Goal: Task Accomplishment & Management: Manage account settings

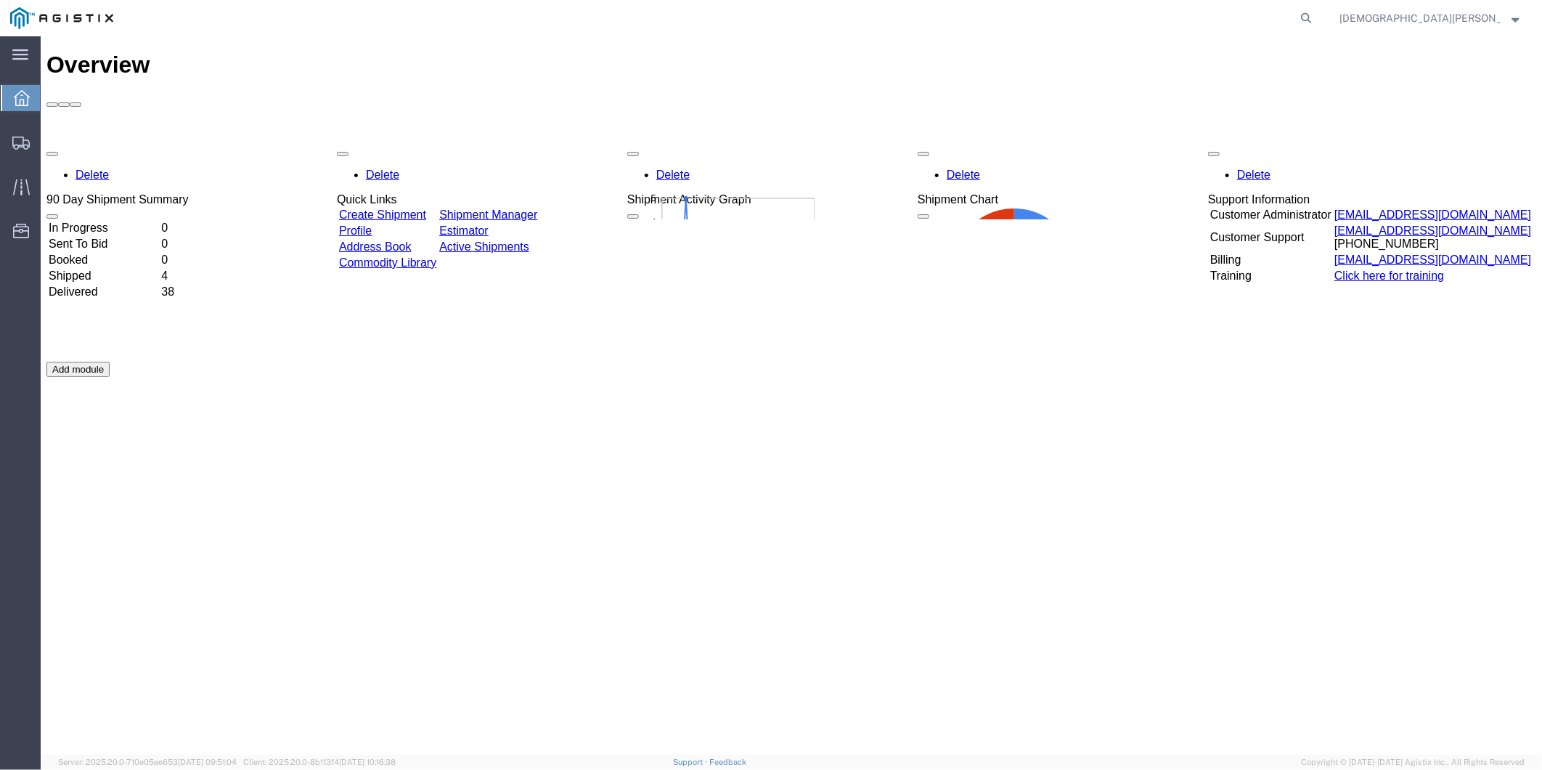
click at [1318, 19] on agx-global-search at bounding box center [1086, 18] width 465 height 36
click at [1316, 22] on icon at bounding box center [1306, 18] width 20 height 20
paste input "56995164"
type input "56995164"
click at [1316, 20] on icon at bounding box center [1306, 18] width 20 height 20
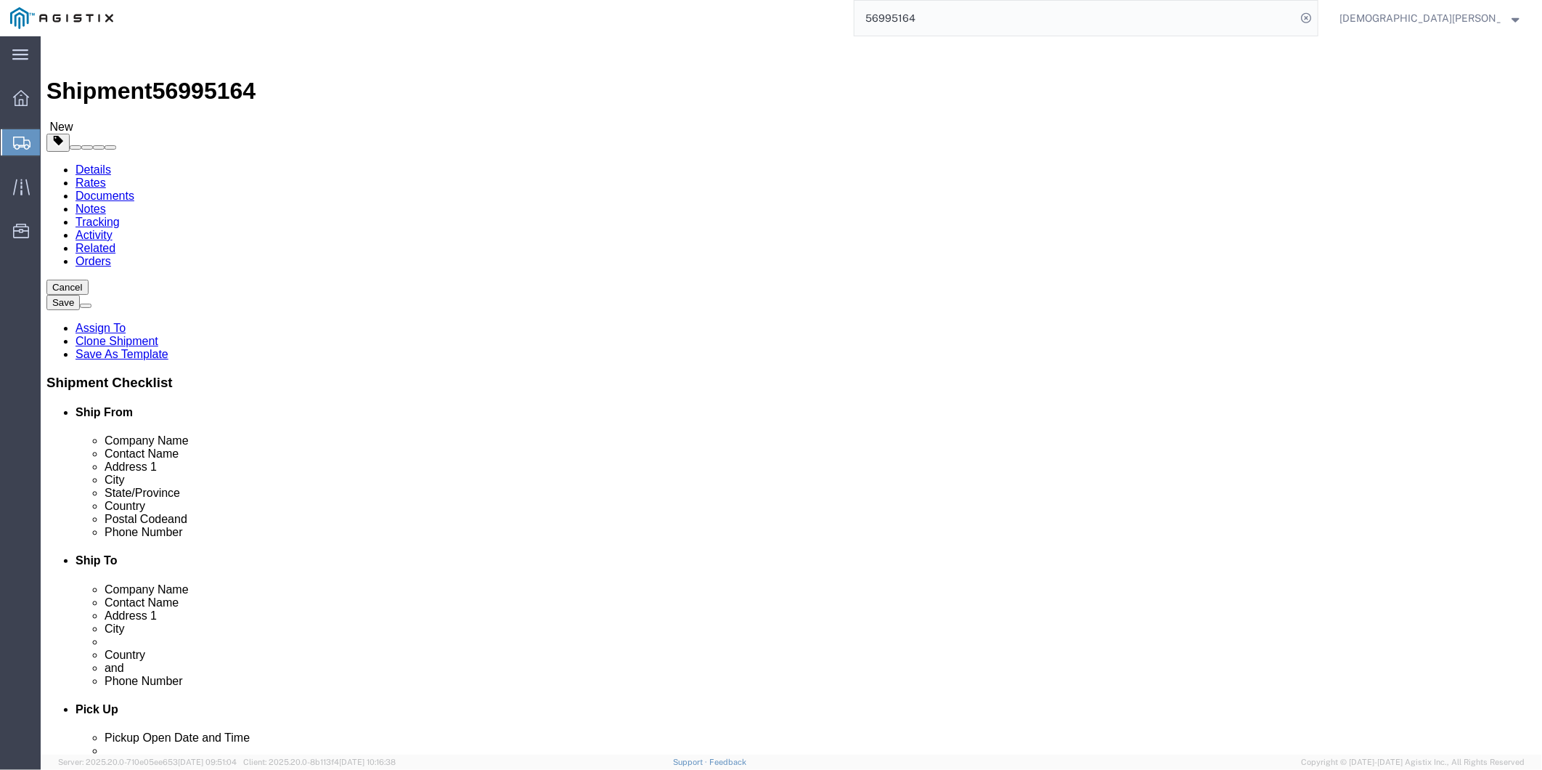
select select
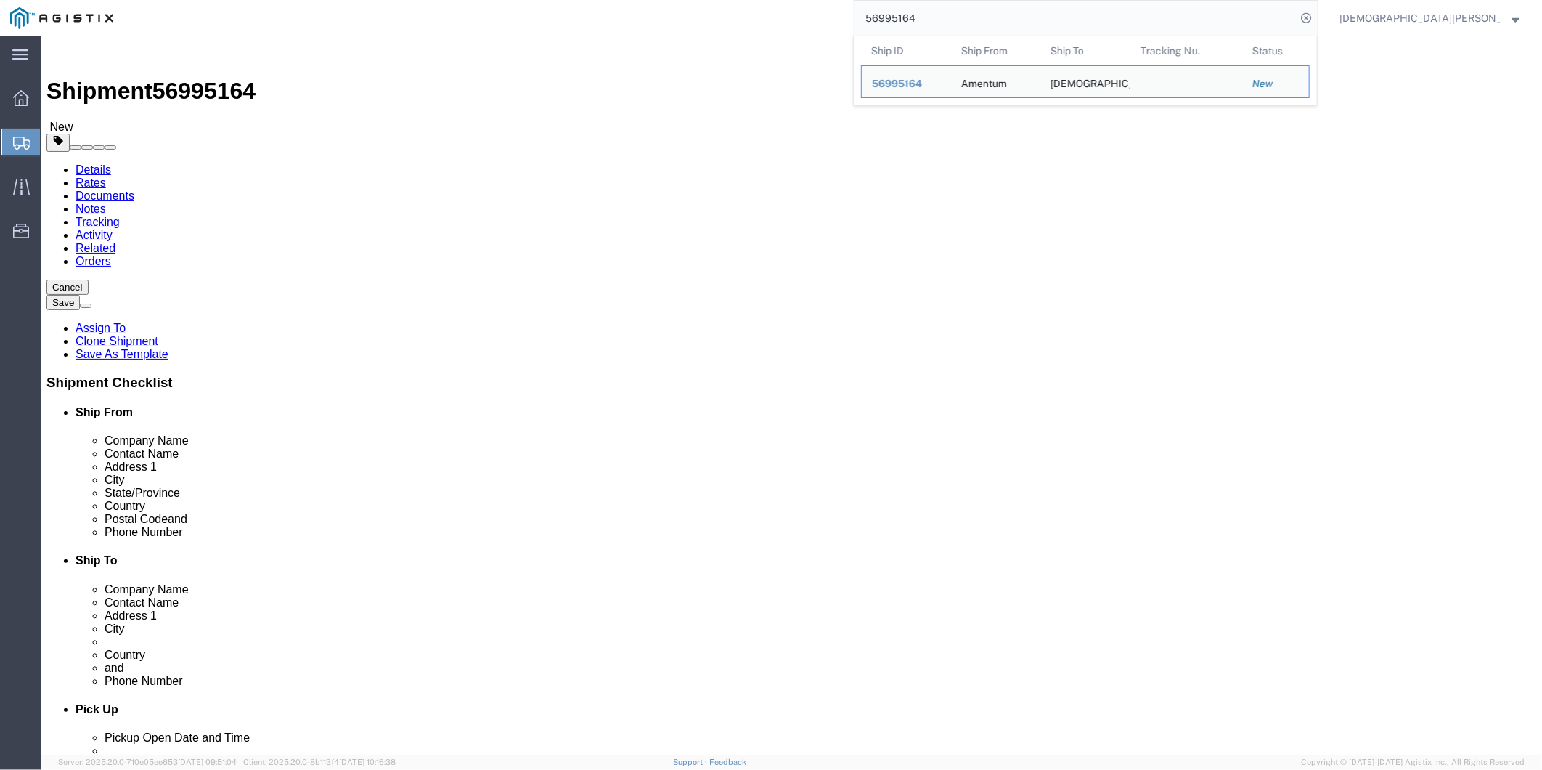
click input "[PERSON_NAME]/[PERSON_NAME]"
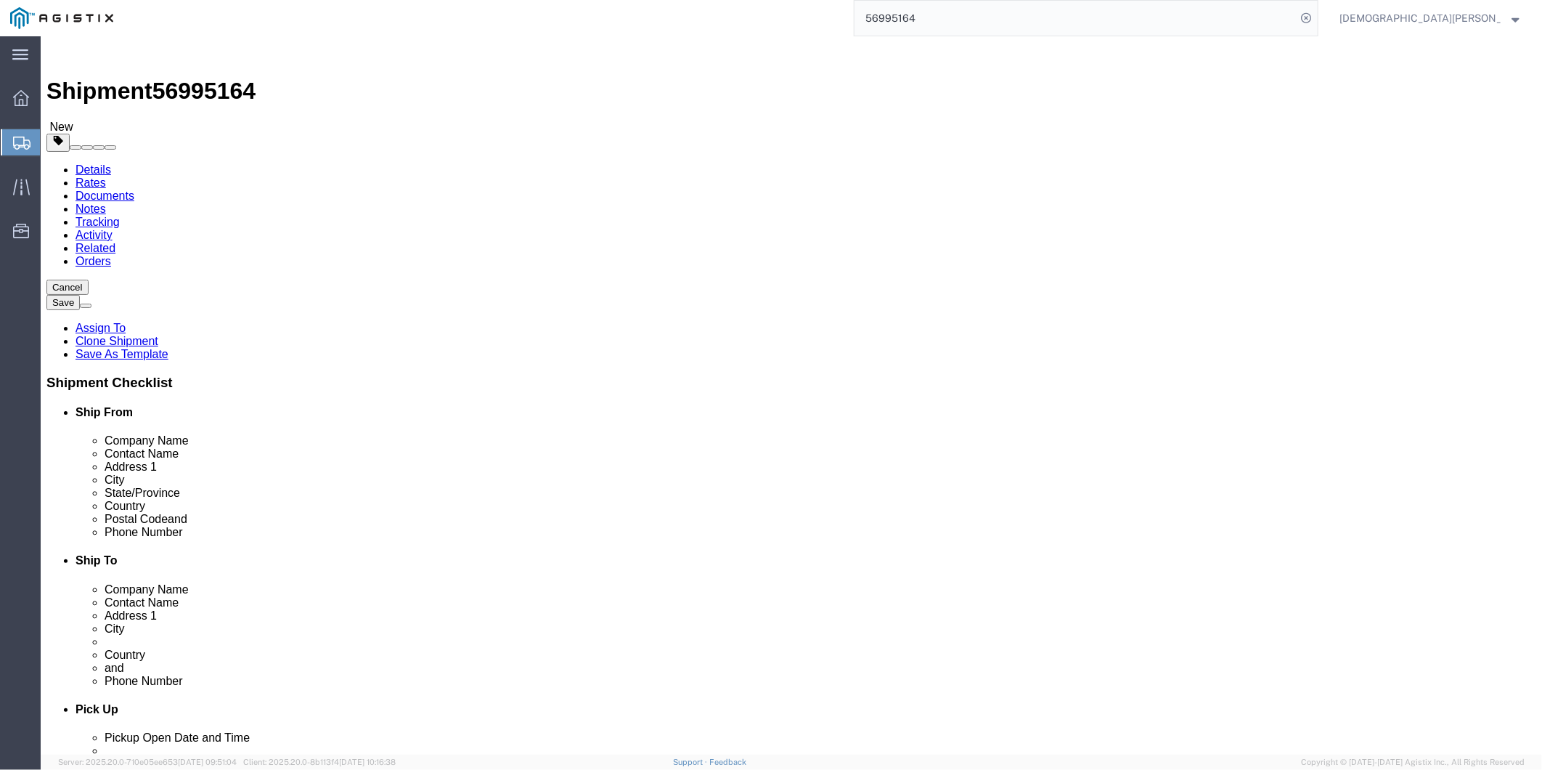
click input "[PERSON_NAME]/[PERSON_NAME]"
drag, startPoint x: 327, startPoint y: 618, endPoint x: 171, endPoint y: 608, distance: 157.1
click div "Phone Number [PHONE_NUMBER]"
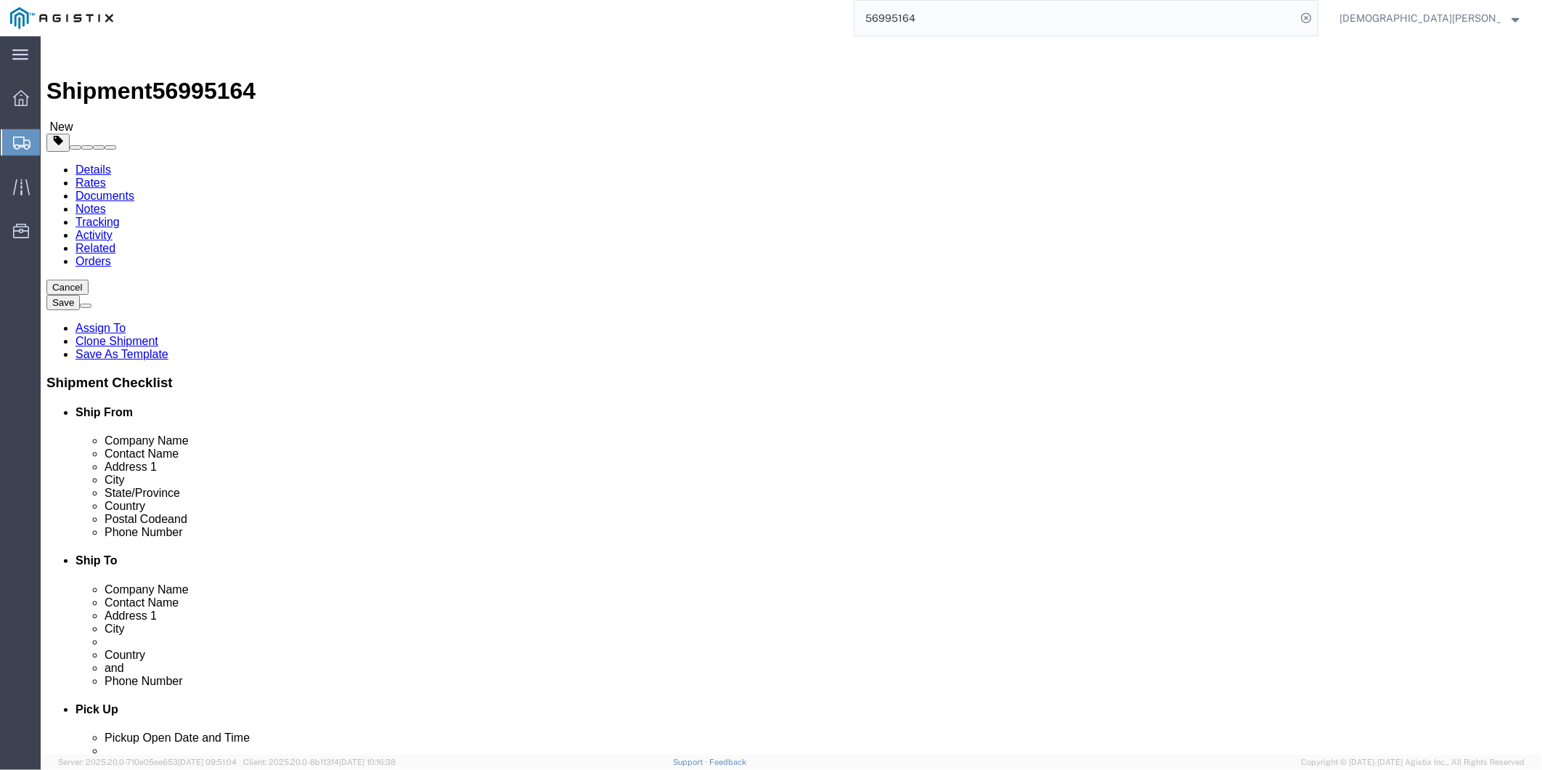
click input "BLDG [STREET_ADDRESS]"
drag, startPoint x: 375, startPoint y: 444, endPoint x: 219, endPoint y: 444, distance: 156.1
click div "BLDG [STREET_ADDRESS]"
click input "[PERSON_NAME] Defrenn Army Heliport"
drag, startPoint x: 378, startPoint y: 473, endPoint x: 187, endPoint y: 474, distance: 190.9
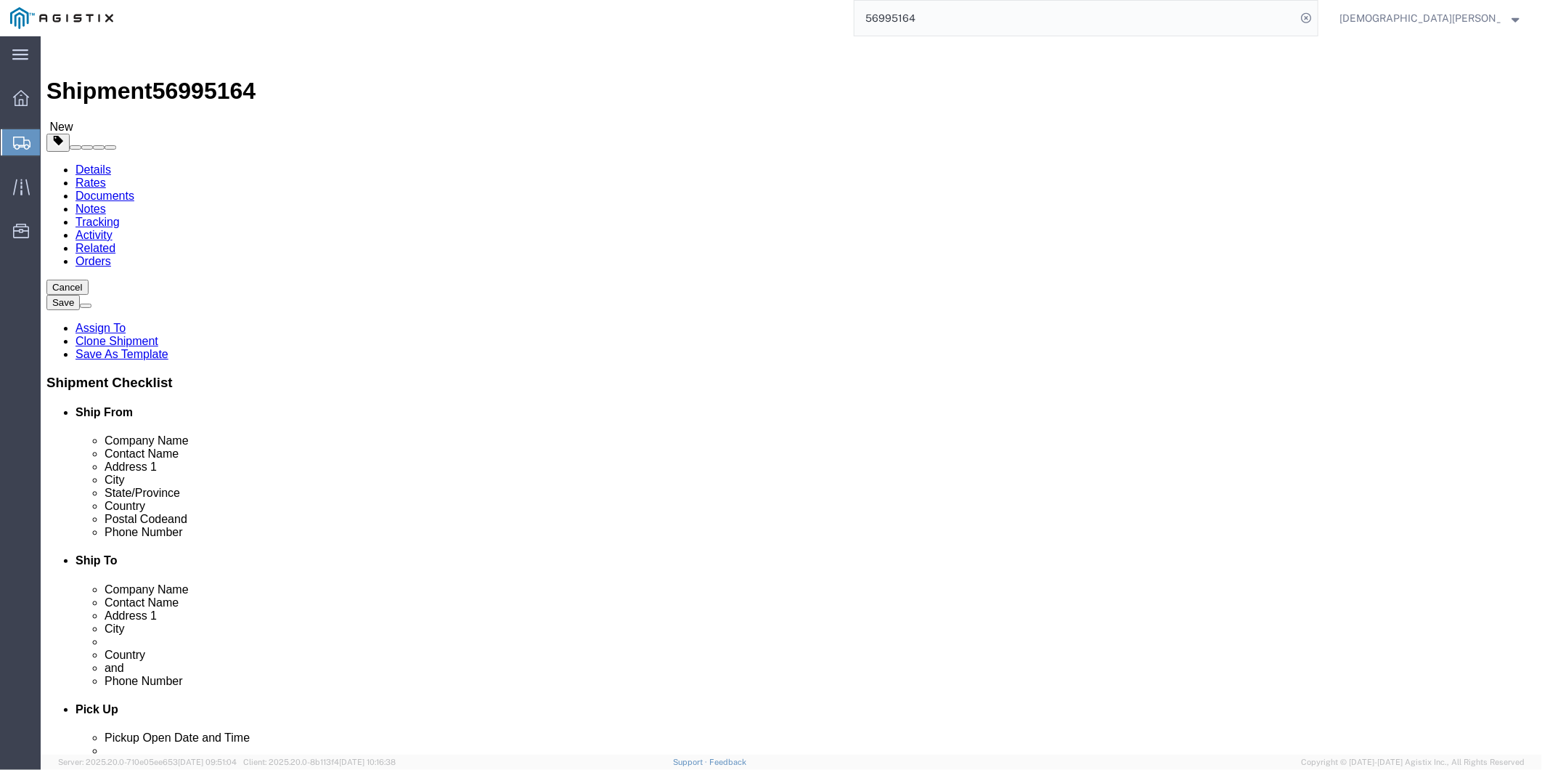
click div "Address 2 [PERSON_NAME] Defrenn Army Heliport"
click input "76544"
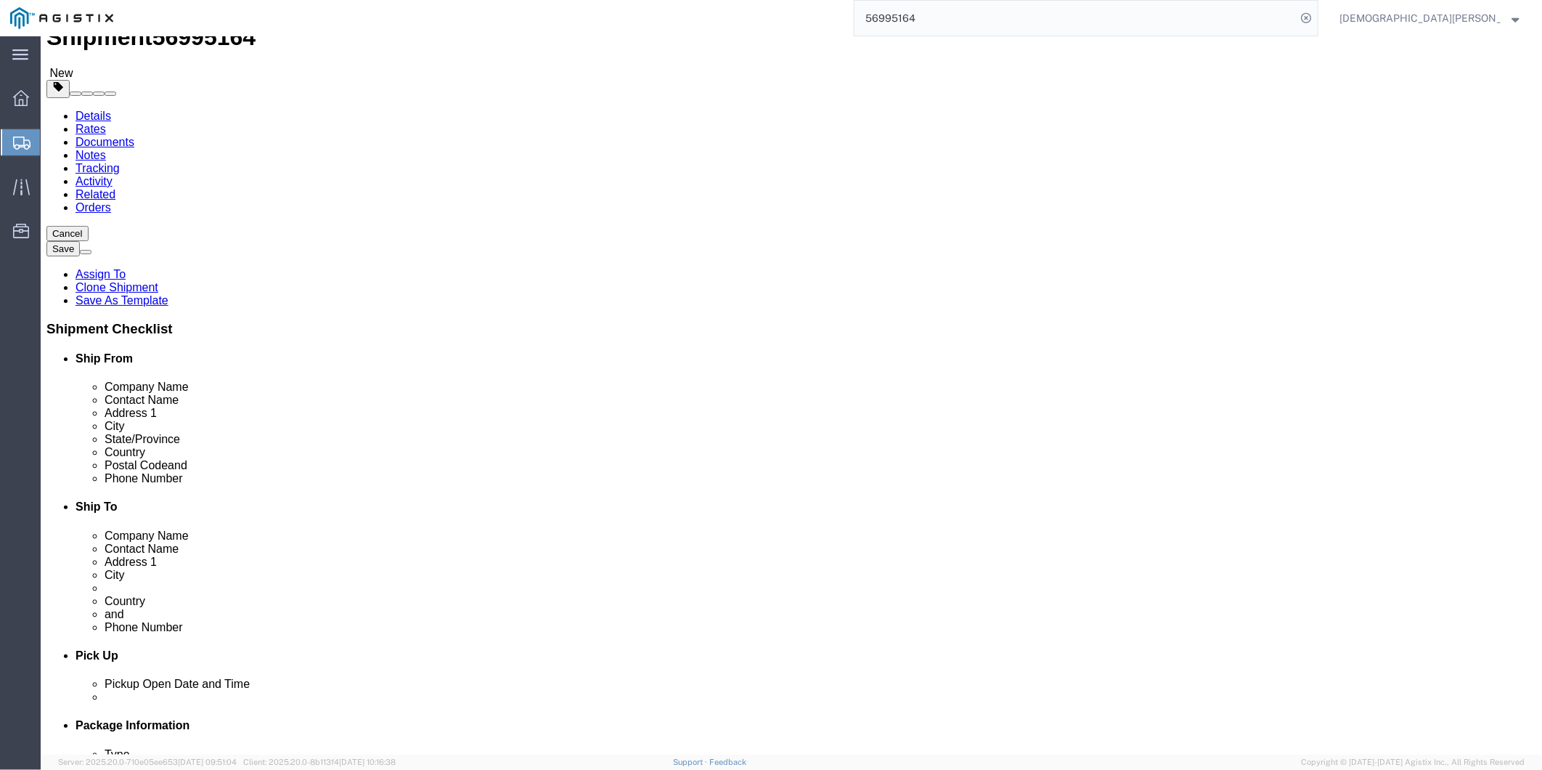
scroll to position [161, 0]
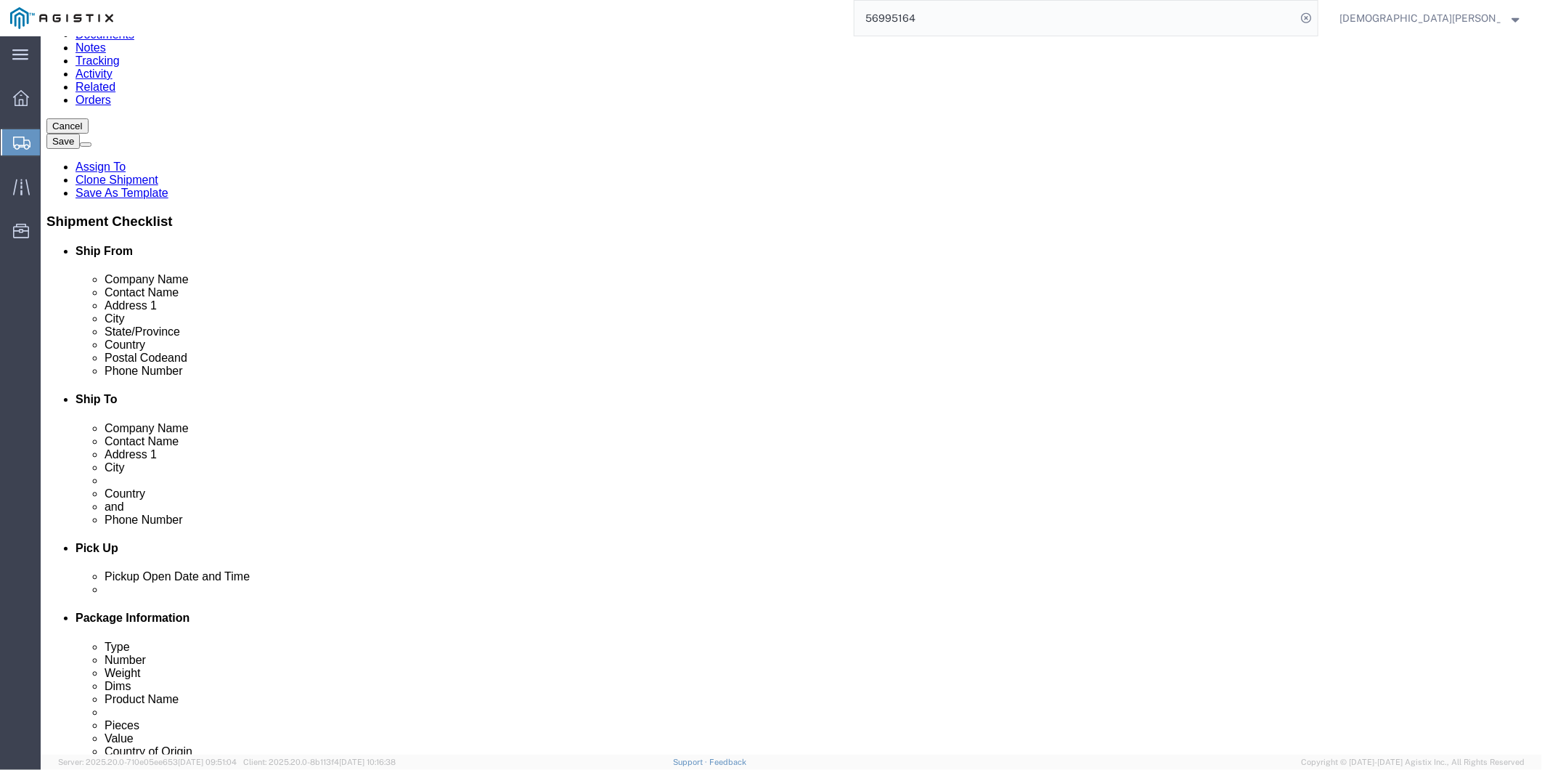
drag, startPoint x: 269, startPoint y: 272, endPoint x: 279, endPoint y: 266, distance: 11.1
click div "Location My Profile Location GD-OTS [GEOGRAPHIC_DATA] (Commerce) GD-OTS [GEOGRA…"
click input "[PERSON_NAME]/[PERSON_NAME]"
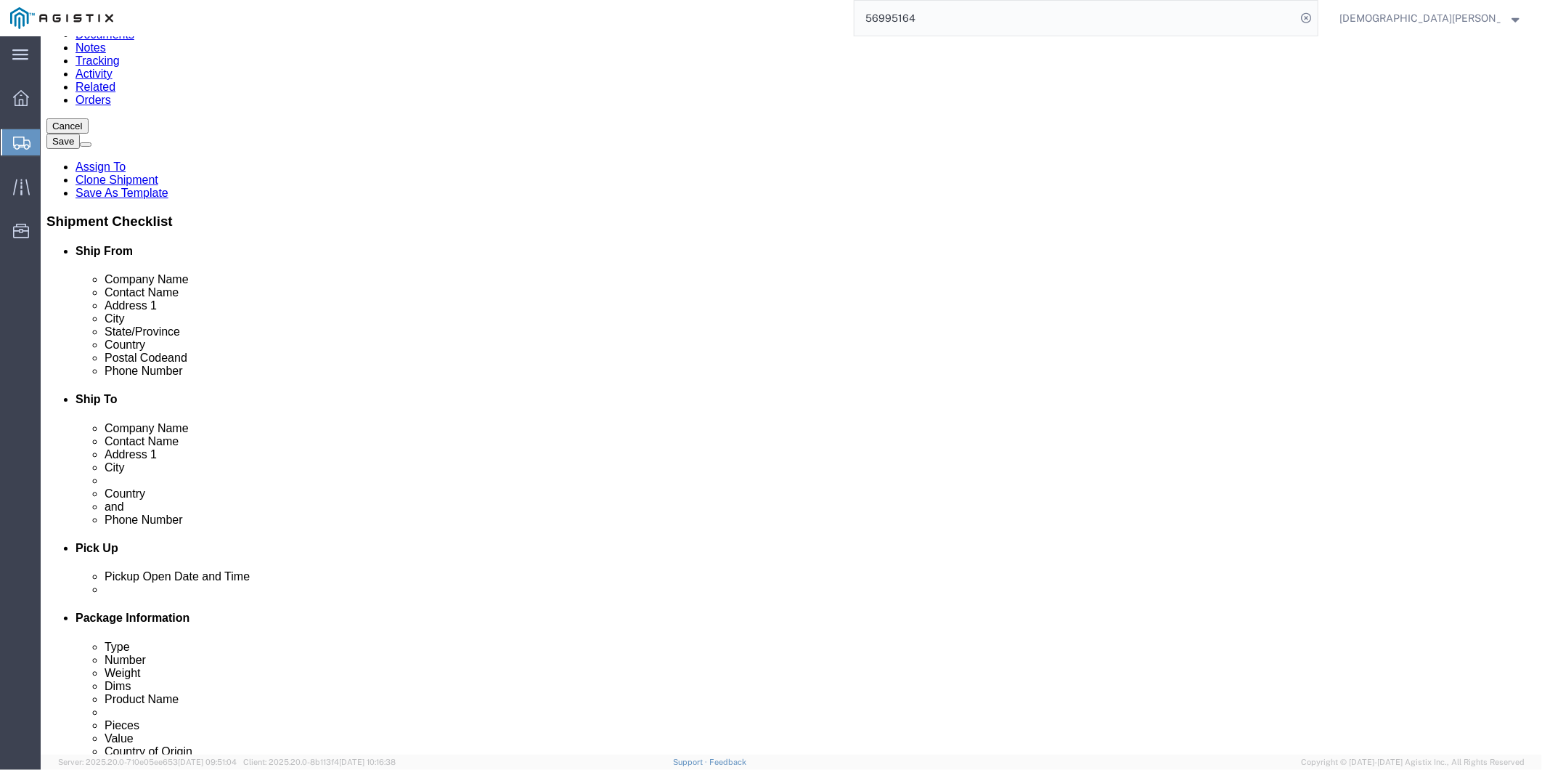
click input "[PERSON_NAME]/[PERSON_NAME]"
click input "[PHONE_NUMBER]"
drag, startPoint x: 216, startPoint y: 450, endPoint x: 103, endPoint y: 446, distance: 112.6
click div "Phone Number [PHONE_NUMBER]"
click input "BLDG [STREET_ADDRESS]"
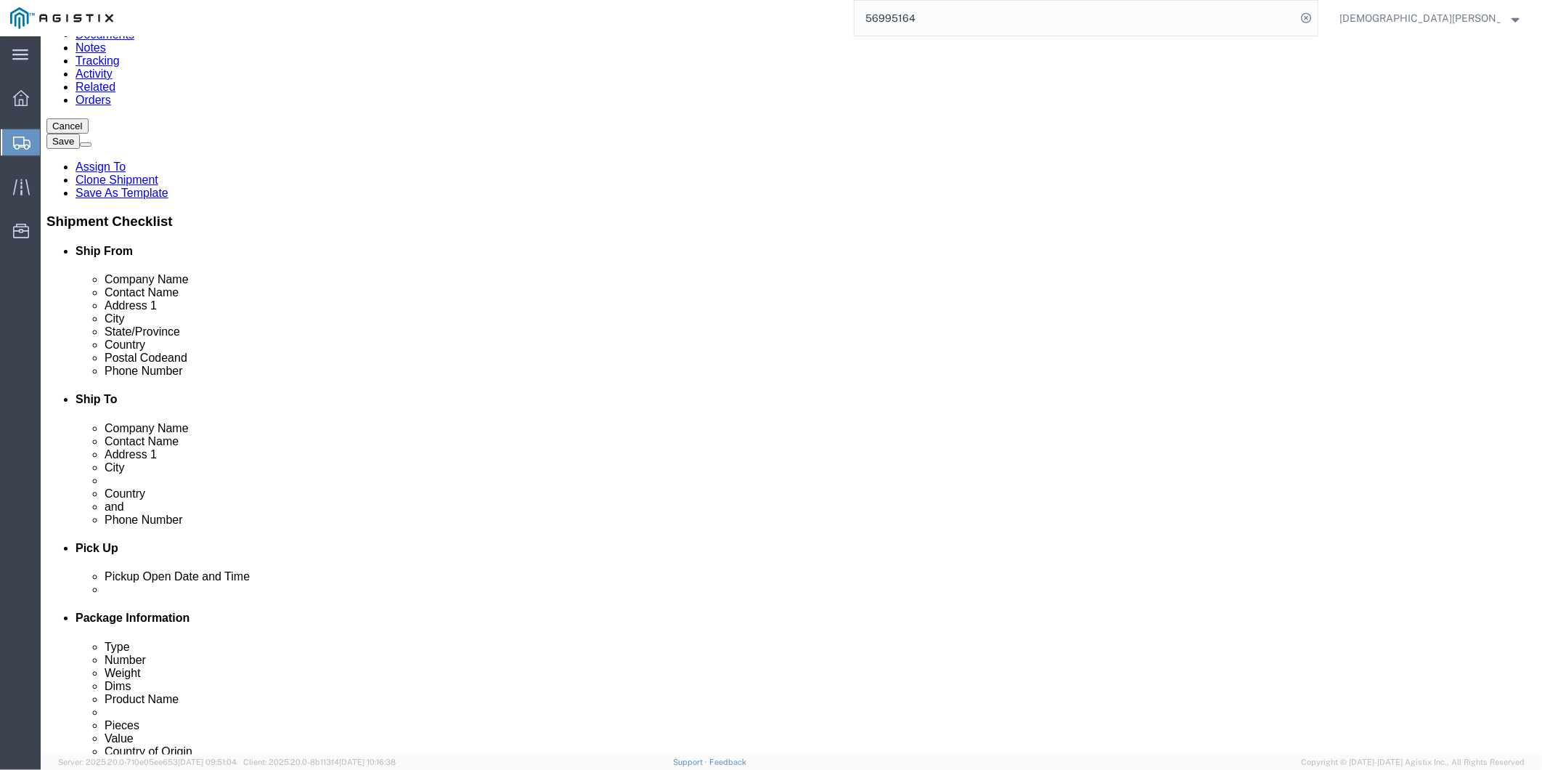
drag, startPoint x: 351, startPoint y: 285, endPoint x: 69, endPoint y: 266, distance: 283.0
click div "Location My Profile Location GD-OTS [GEOGRAPHIC_DATA] (Commerce) GD-OTS [GEOGRA…"
click input "[PERSON_NAME] Defrenn Army Heliport"
drag, startPoint x: 382, startPoint y: 311, endPoint x: 7, endPoint y: 310, distance: 374.6
click div "Address 2 [PERSON_NAME] Defrenn Army Heliport"
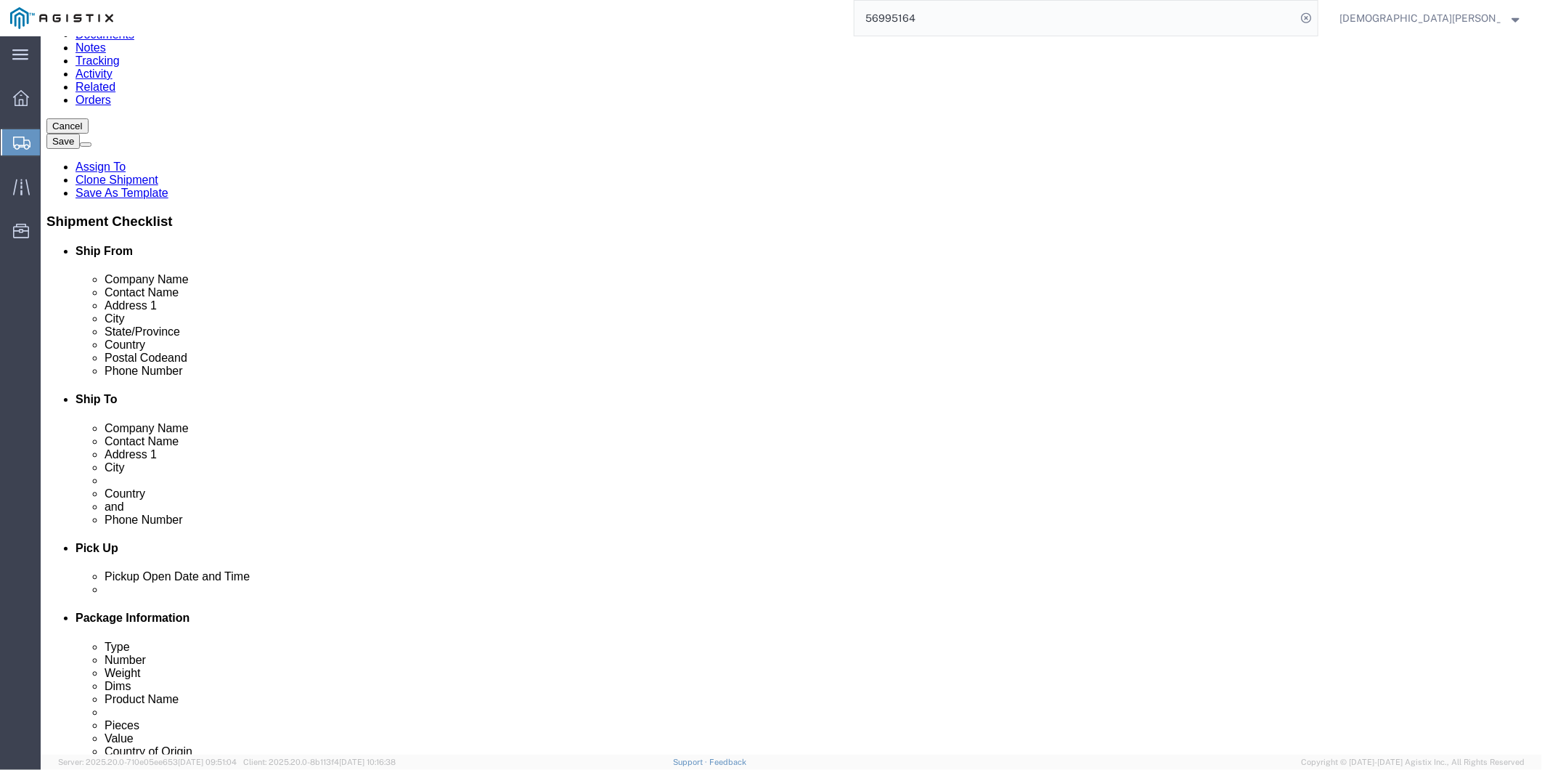
click input "76544"
click input "Fort Hood"
drag, startPoint x: 289, startPoint y: 341, endPoint x: 110, endPoint y: 332, distance: 178.8
click div "City [GEOGRAPHIC_DATA]"
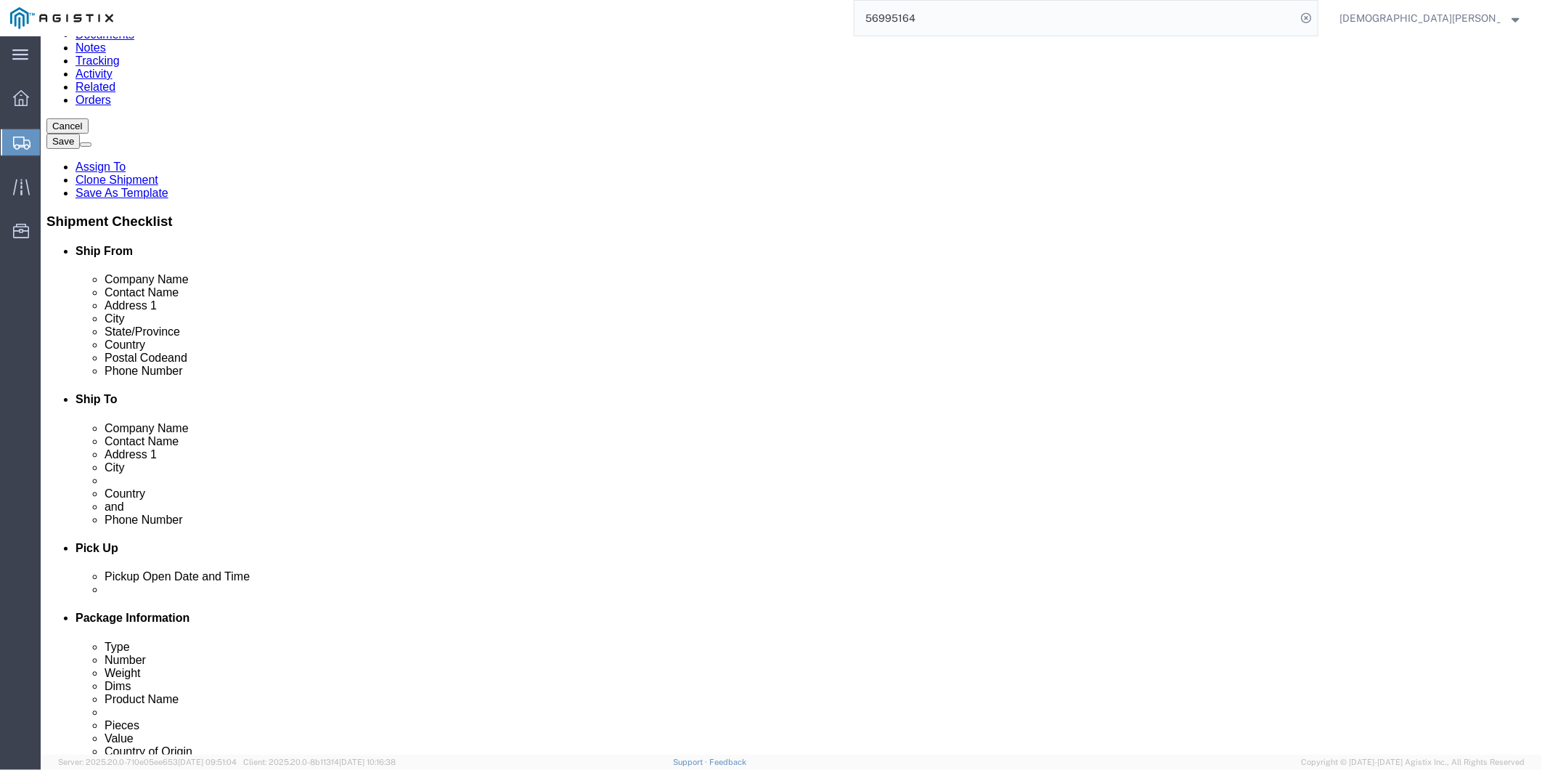
click input "[PERSON_NAME]"
drag, startPoint x: 937, startPoint y: 230, endPoint x: 768, endPoint y: 234, distance: 168.5
click div "Company Name [DEMOGRAPHIC_DATA] Army C/O Amentum"
click input "[DEMOGRAPHIC_DATA] Army C/O Amentum"
drag, startPoint x: 869, startPoint y: 229, endPoint x: 740, endPoint y: 247, distance: 130.5
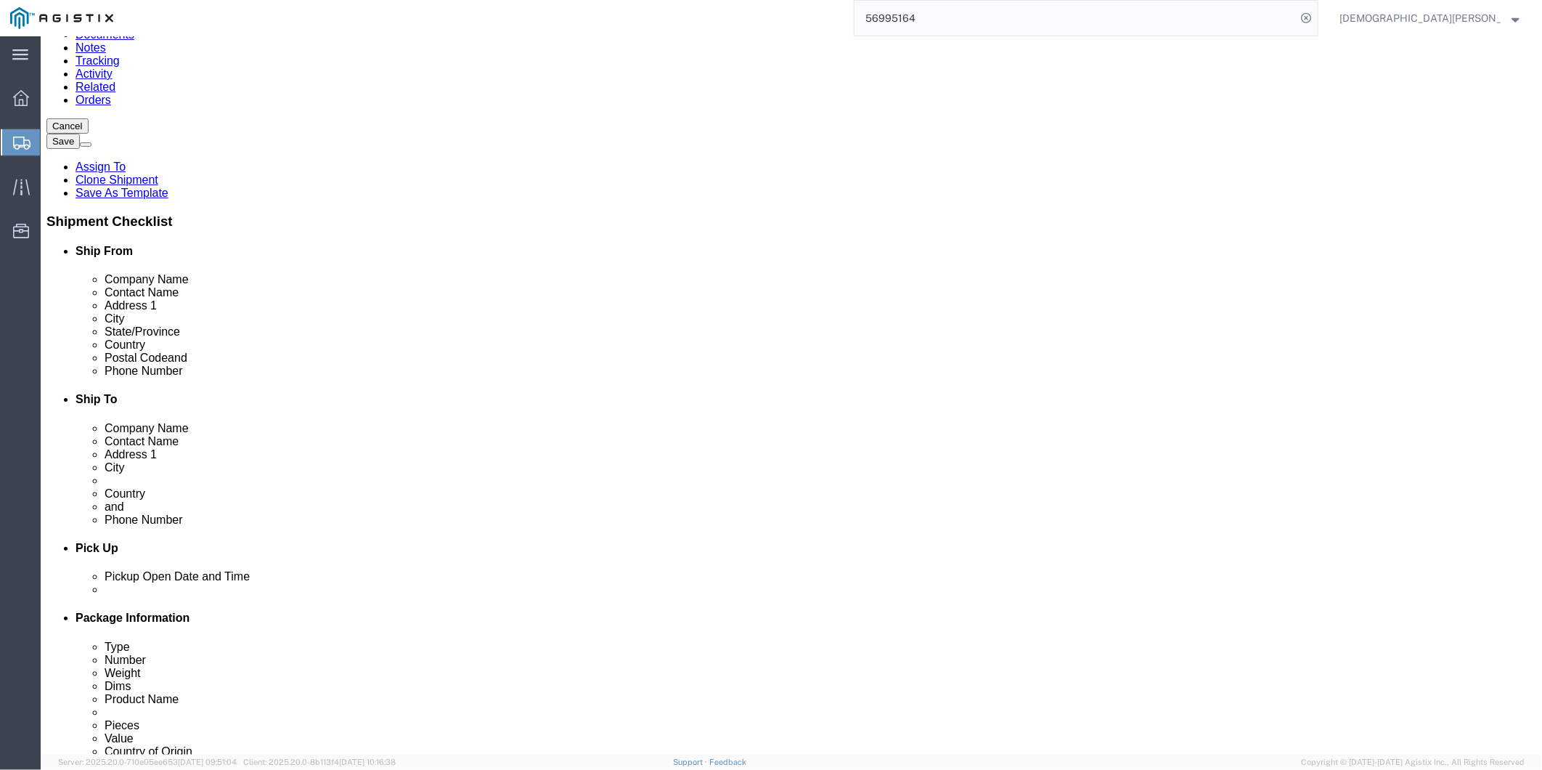
click div "Location My Profile Location GD-OTS [GEOGRAPHIC_DATA] (Commerce) GD-OTS [GEOGRA…"
drag, startPoint x: 929, startPoint y: 301, endPoint x: 922, endPoint y: 295, distance: 8.3
click div "Location My Profile Location GD-OTS [GEOGRAPHIC_DATA] (Commerce) GD-OTS [GEOGRA…"
drag, startPoint x: 967, startPoint y: 281, endPoint x: 650, endPoint y: 290, distance: 317.4
click div "Address 1 BLDG P-882 ROOM 149"
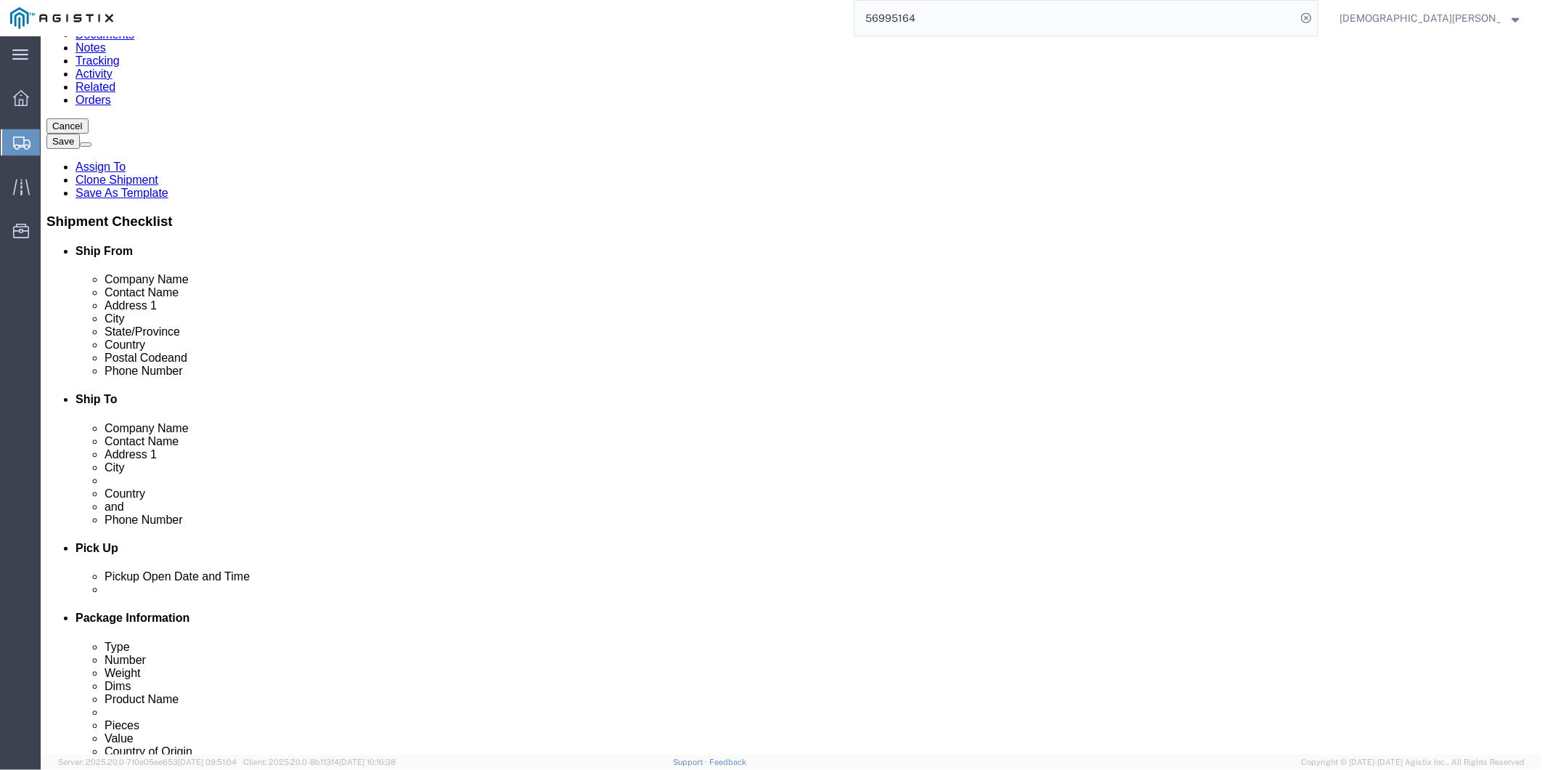
click input "[DEMOGRAPHIC_DATA] Army C/O Amentum"
drag, startPoint x: 934, startPoint y: 227, endPoint x: 869, endPoint y: 238, distance: 65.5
click input "[DEMOGRAPHIC_DATA] Army C/O Amentum"
drag, startPoint x: 934, startPoint y: 234, endPoint x: 873, endPoint y: 244, distance: 61.8
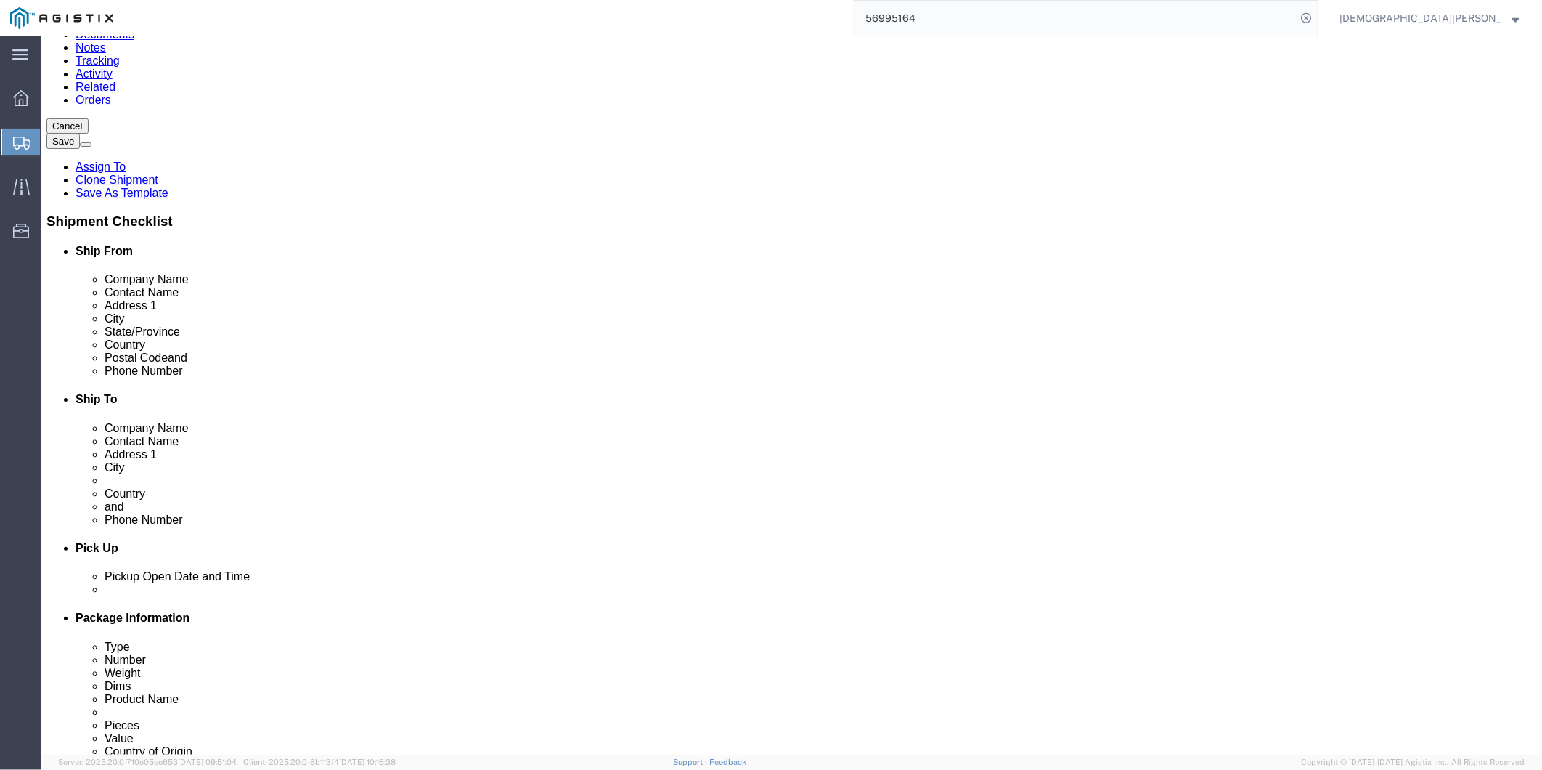
click div "Location My Profile Location GD-OTS [GEOGRAPHIC_DATA] (Commerce) GD-OTS [GEOGRA…"
drag, startPoint x: 1018, startPoint y: 338, endPoint x: 813, endPoint y: 350, distance: 205.1
click div "Camp [PERSON_NAME] PYEONGTAEK-SI"
drag, startPoint x: 1014, startPoint y: 338, endPoint x: 921, endPoint y: 349, distance: 93.7
drag, startPoint x: 916, startPoint y: 339, endPoint x: 1016, endPoint y: 339, distance: 100.2
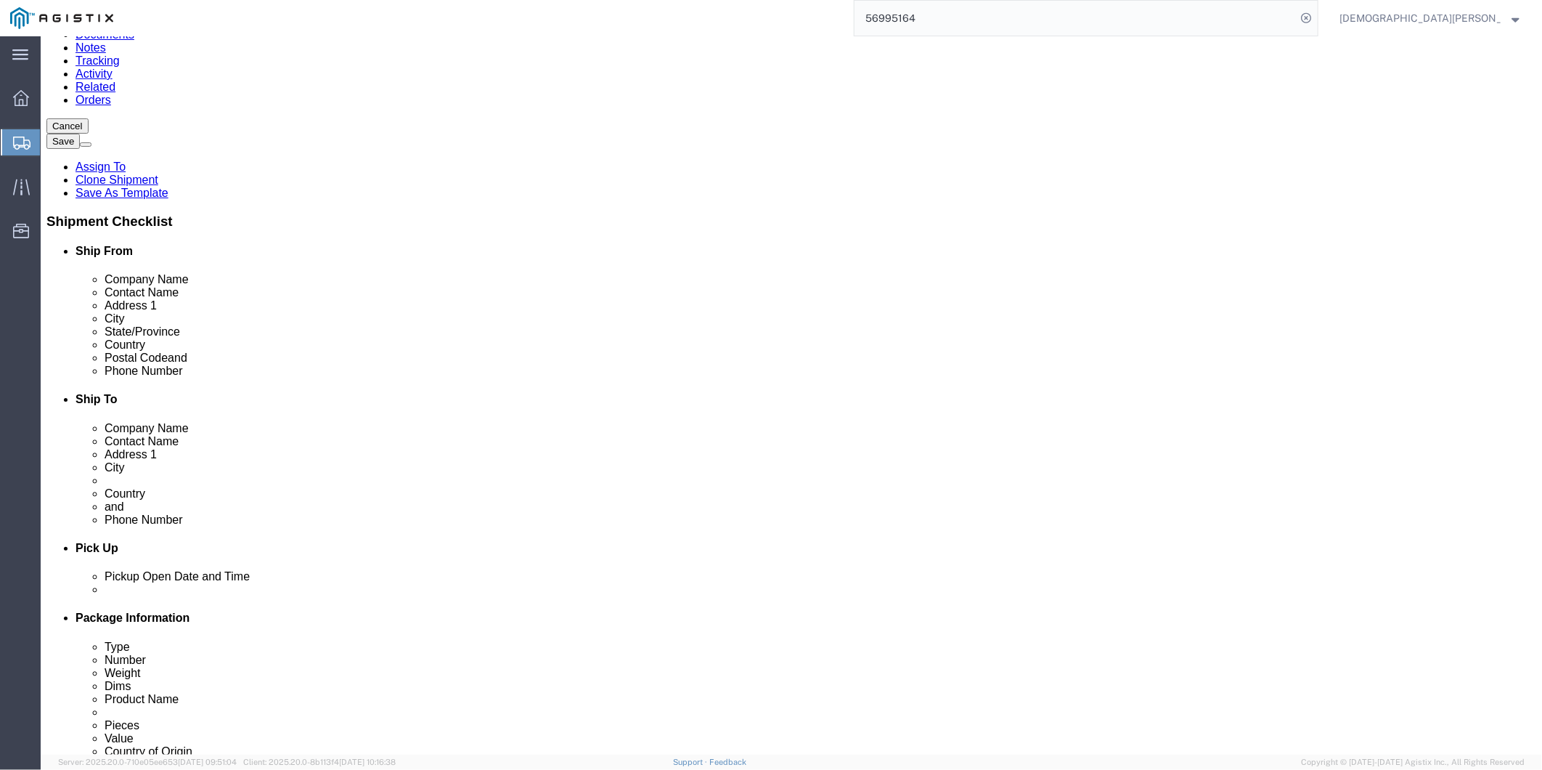
click input "Camp [PERSON_NAME] PYEONGTAEK-SI"
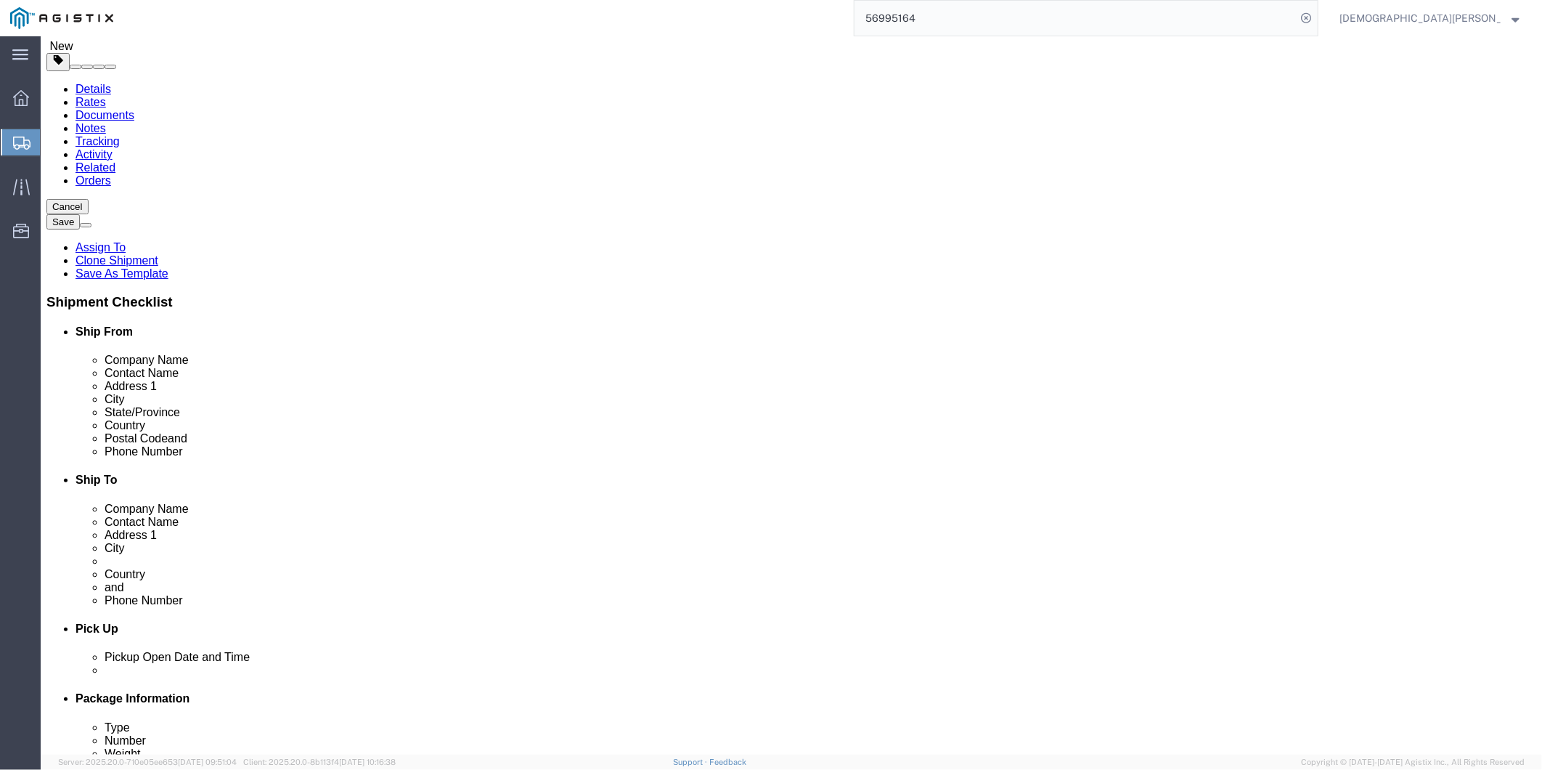
scroll to position [0, 0]
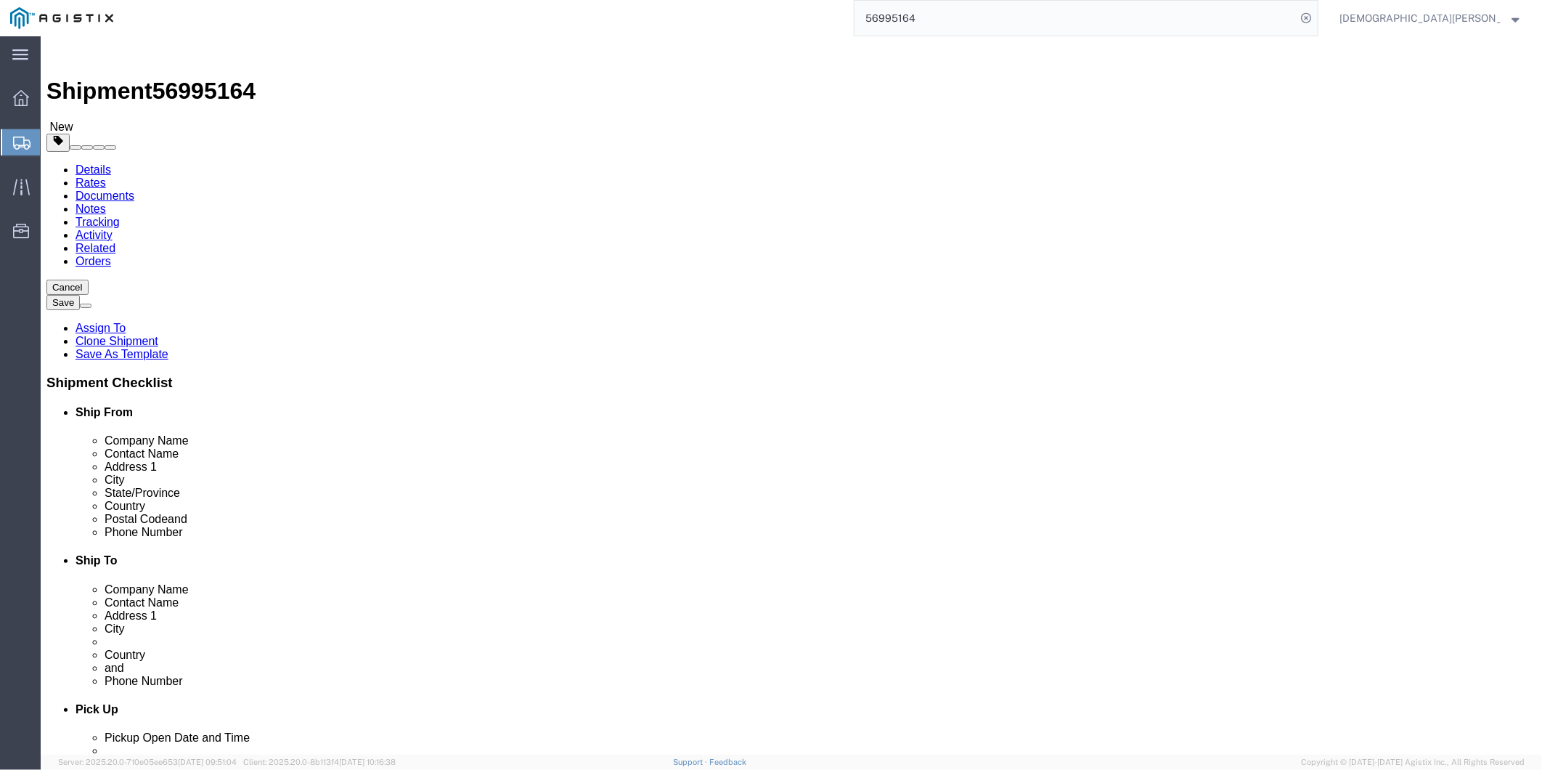
click icon
click dd "163.04 USD"
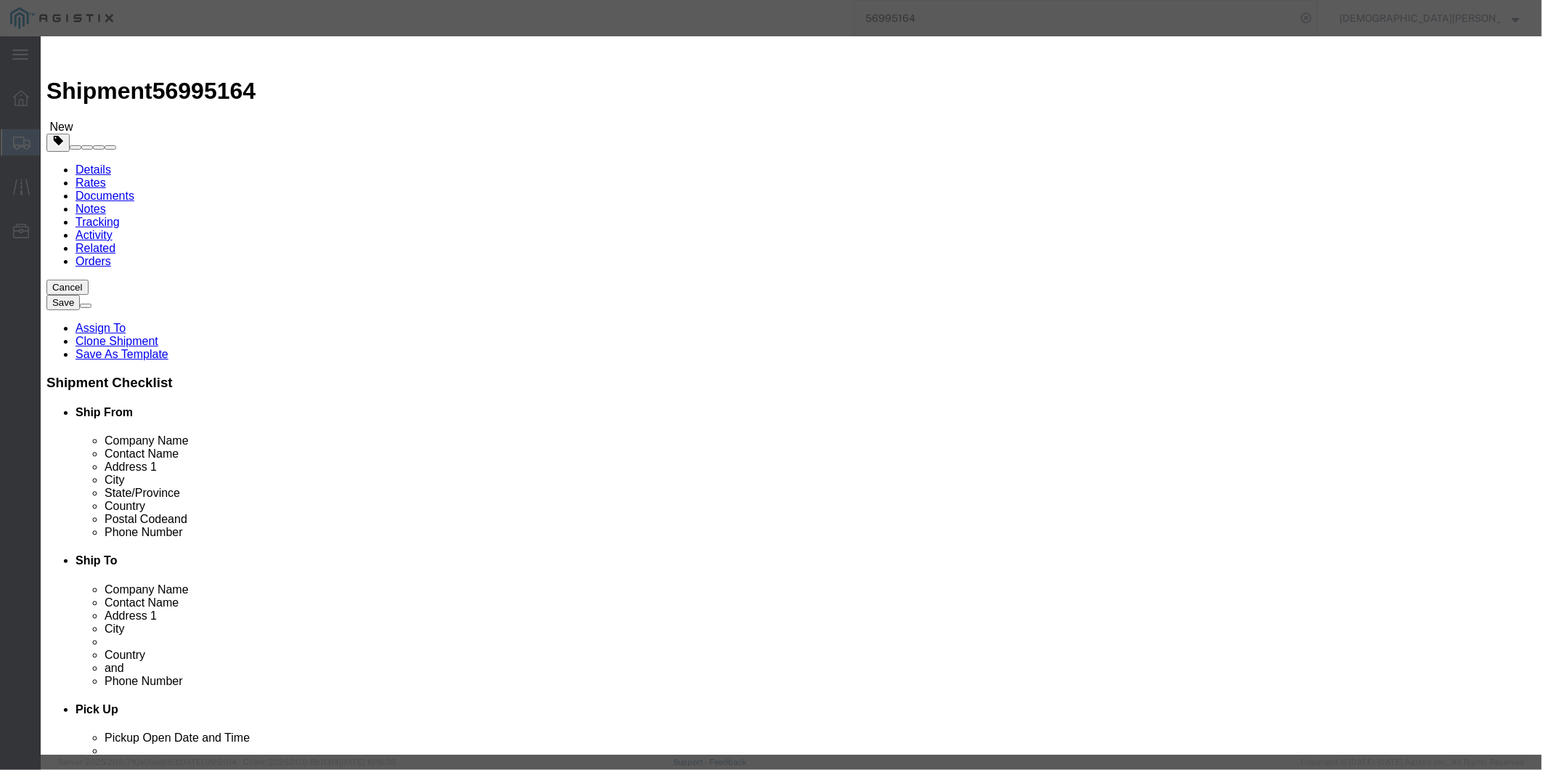
click icon "button"
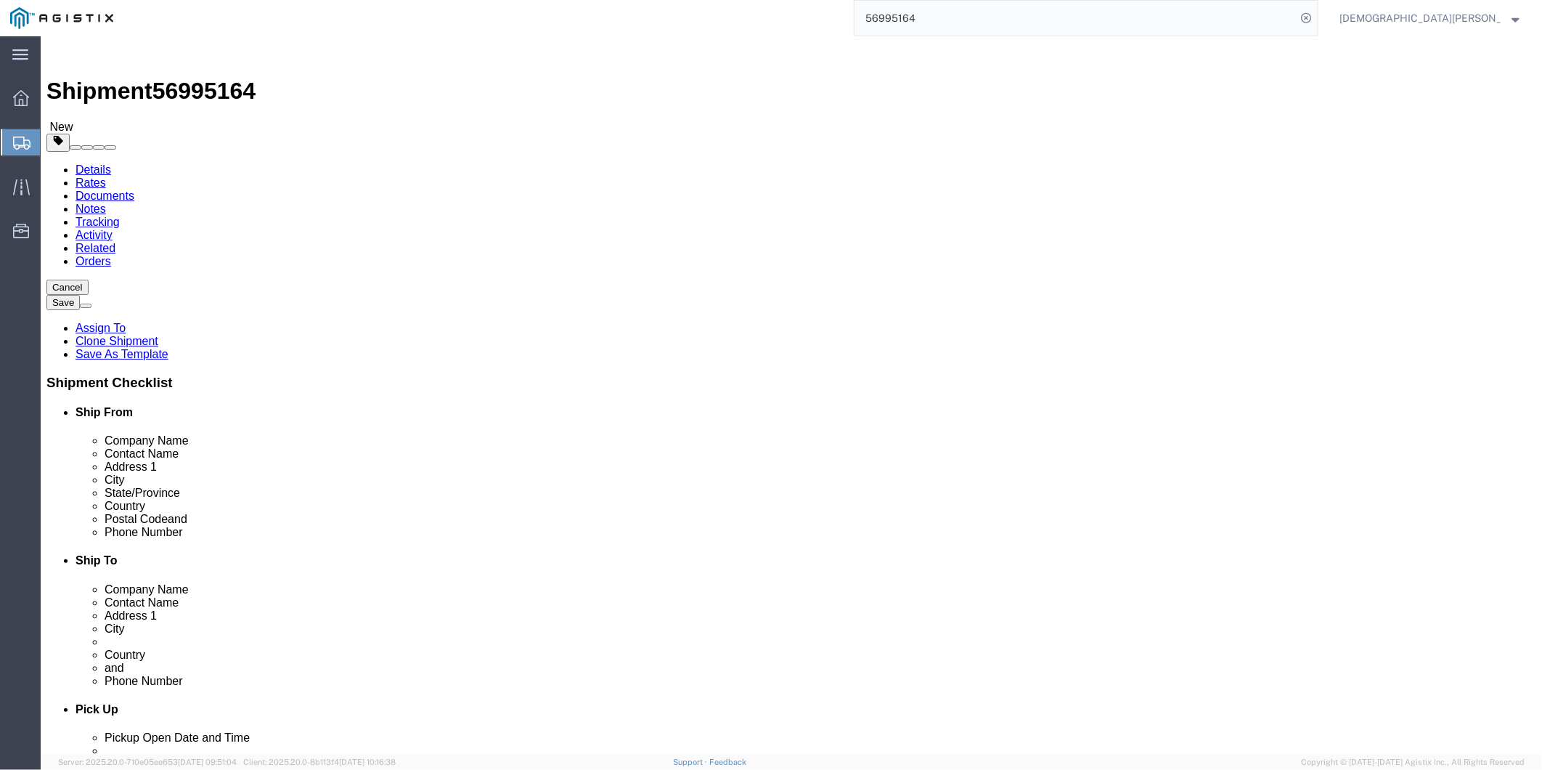
click dd "1.00 Kilogram"
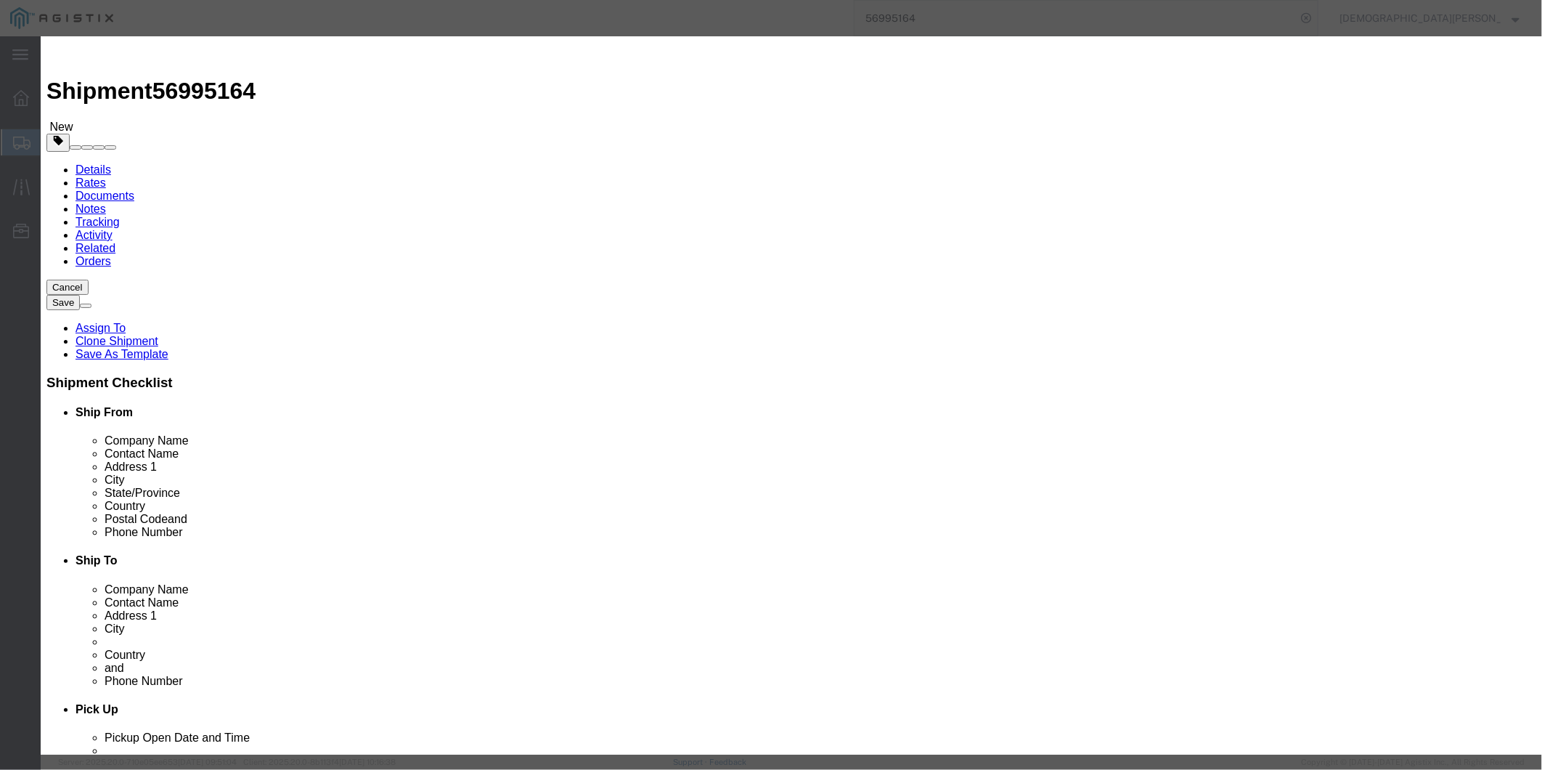
click button "Close"
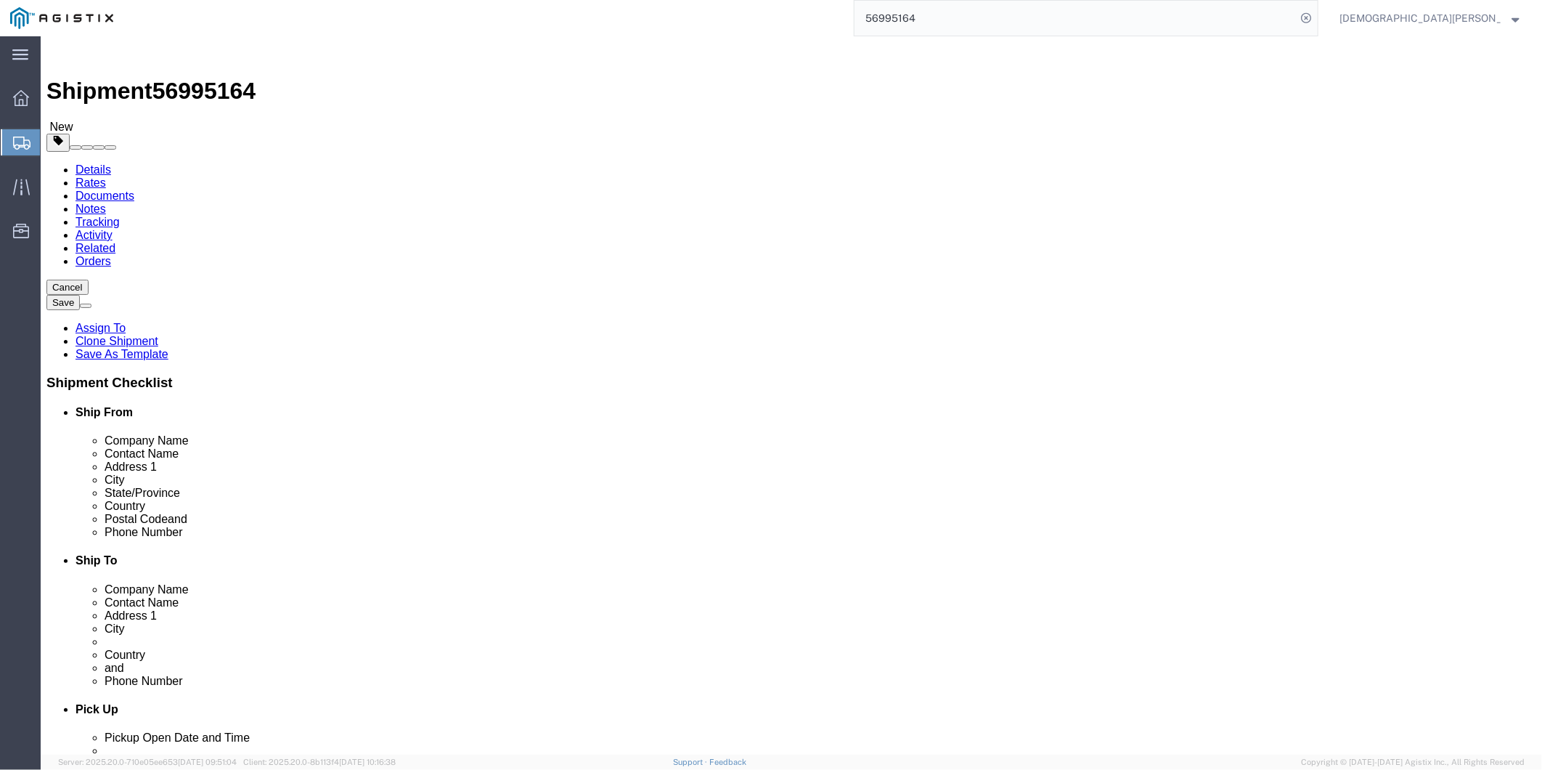
click dd "1.00 Kilogram"
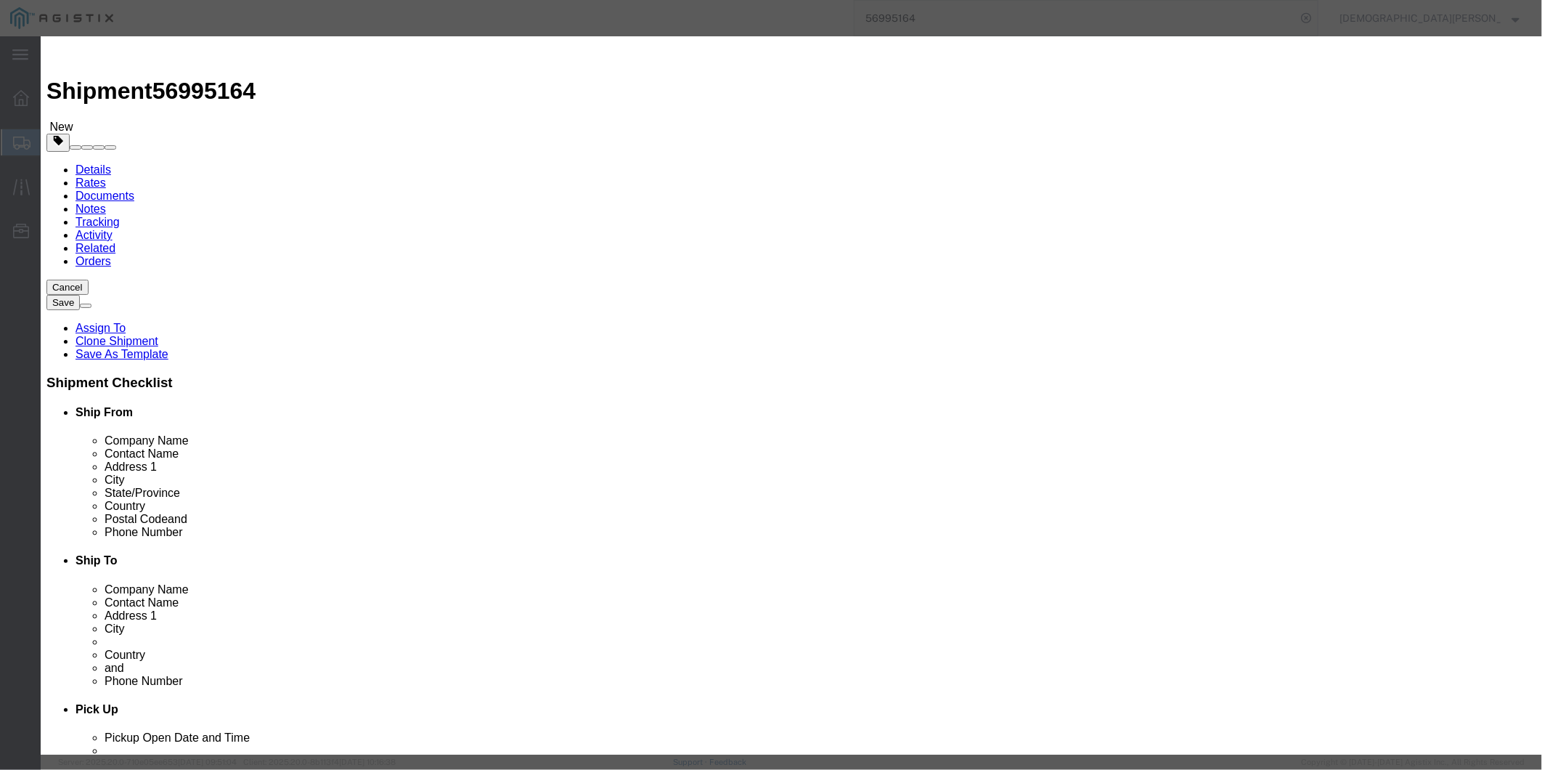
click select "Select AGR-Agricultural APP-Computers APR-Additional Permissive Exports AVS-Air…"
click div "Product Name Protective Cover, TDU Pieces 1.00 Select Bag Barrels 100Board Feet…"
click button "Close"
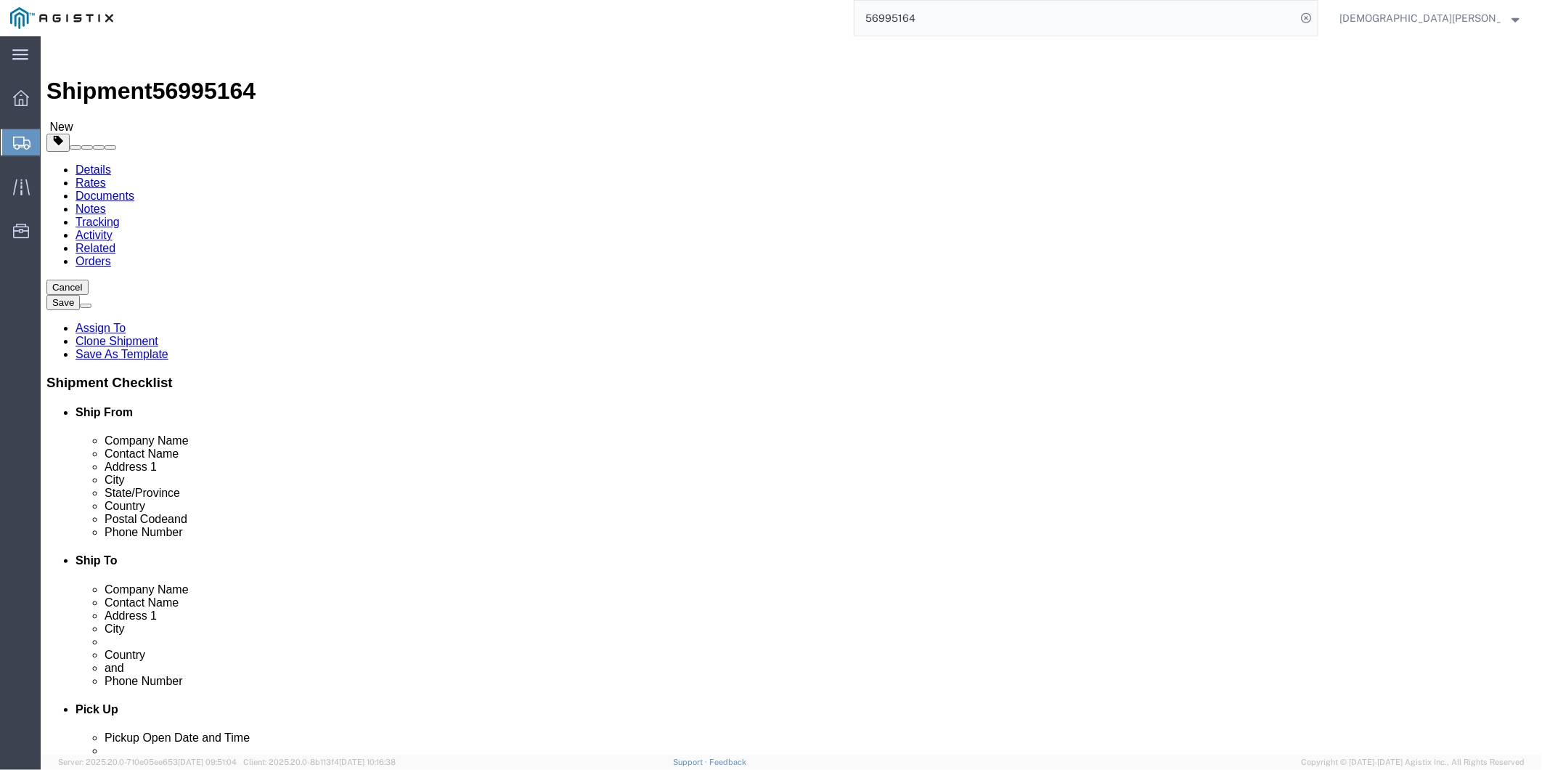
click dd "1.00 Kilogram"
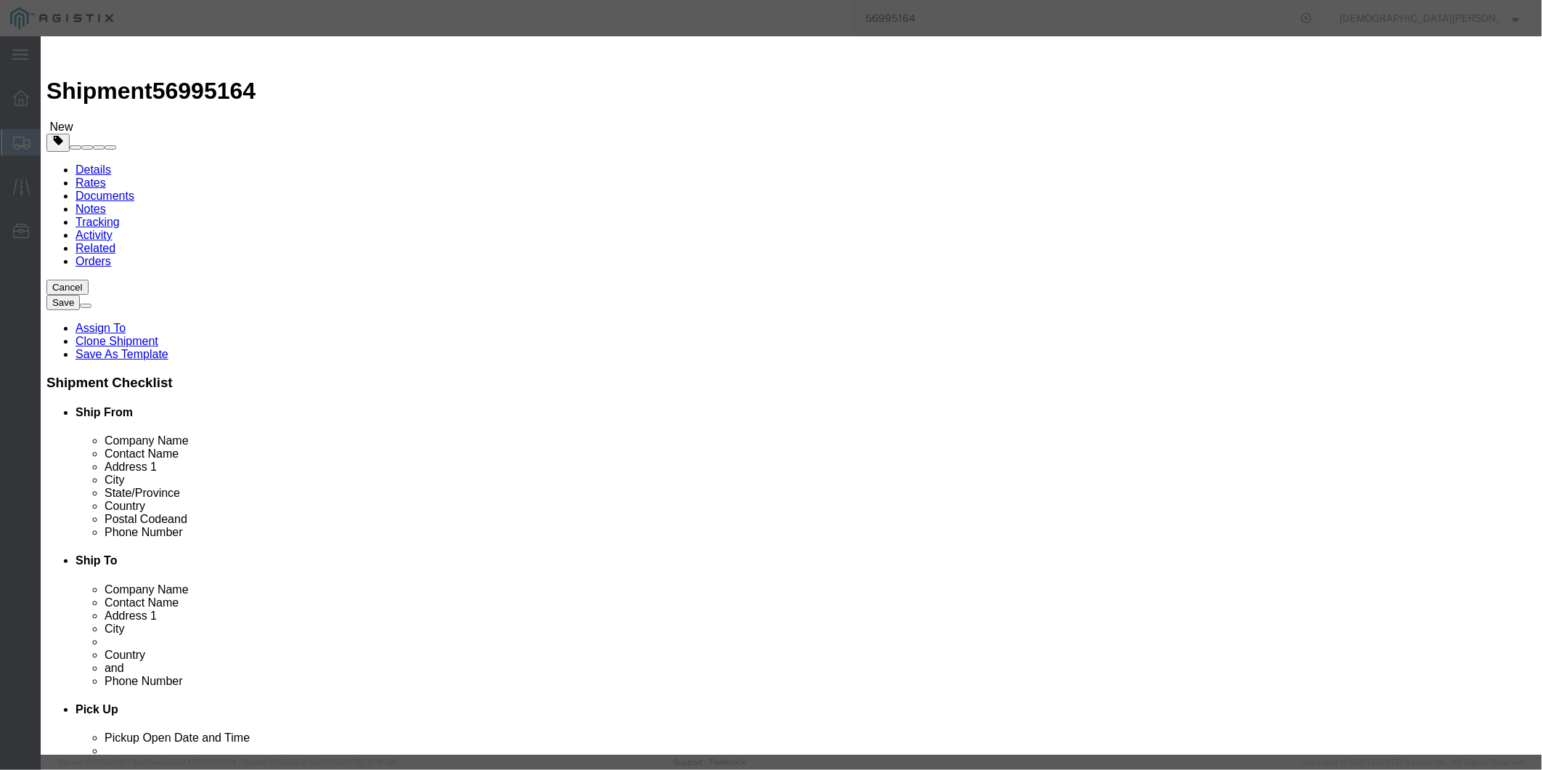
click button "Close"
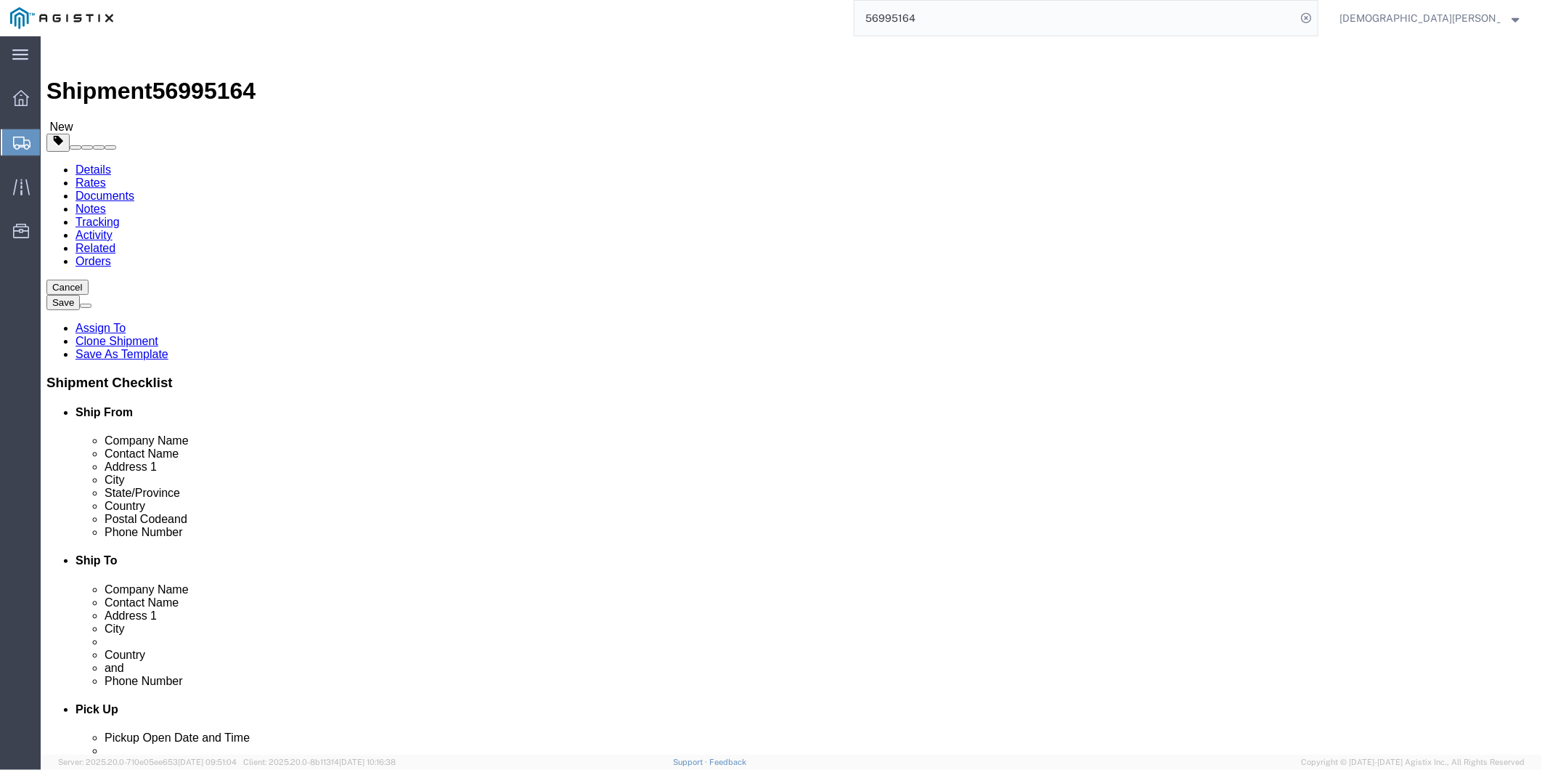
click dd "1.00 Kilogram"
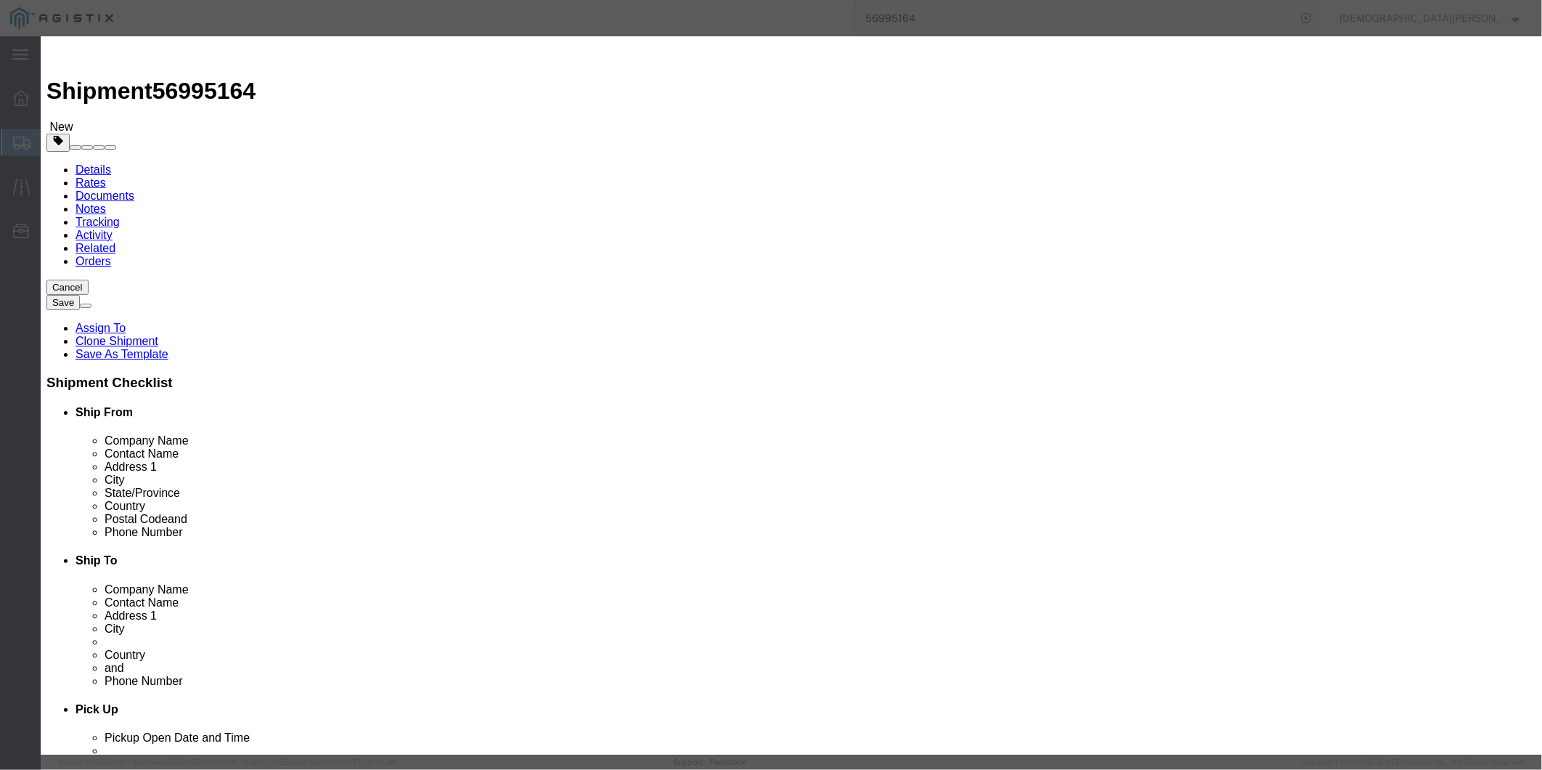
click button "Close"
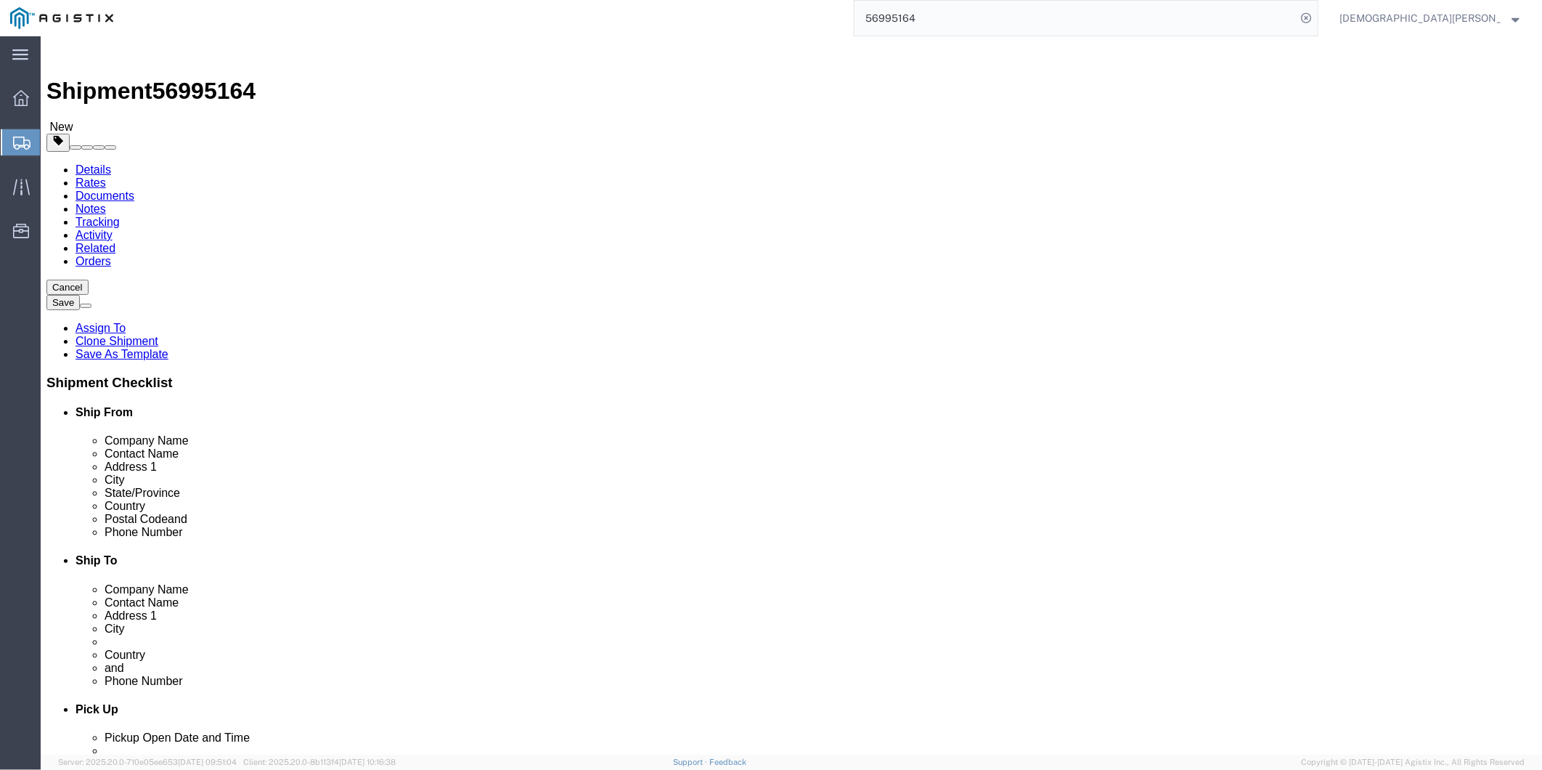
click dd "163.04 USD"
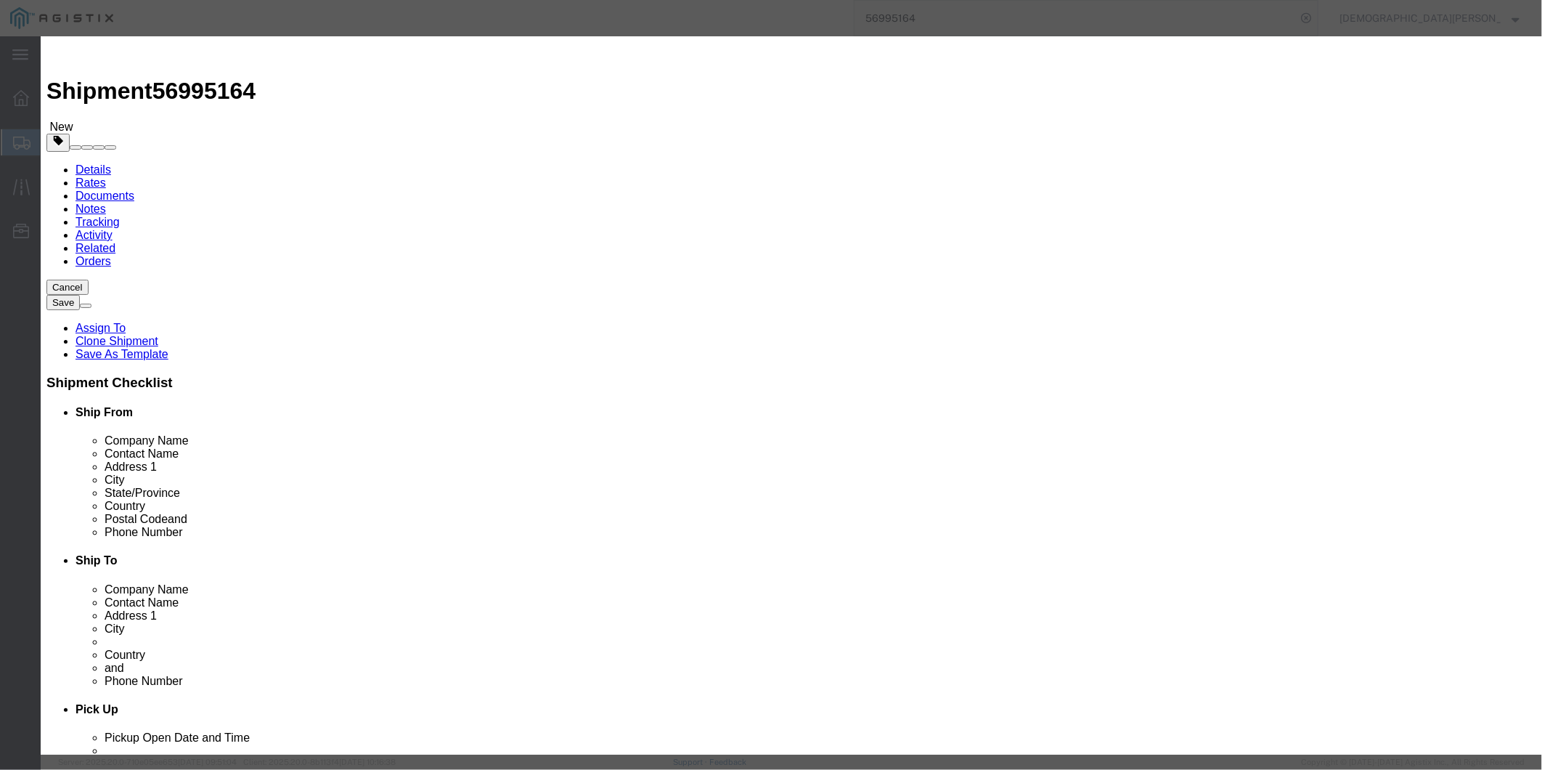
scroll to position [0, 0]
drag, startPoint x: 629, startPoint y: 105, endPoint x: 415, endPoint y: 94, distance: 213.7
click div "Commodity library Product Name Protective Cover, TDU Pieces 1.00 Select Bag Bar…"
click button "Close"
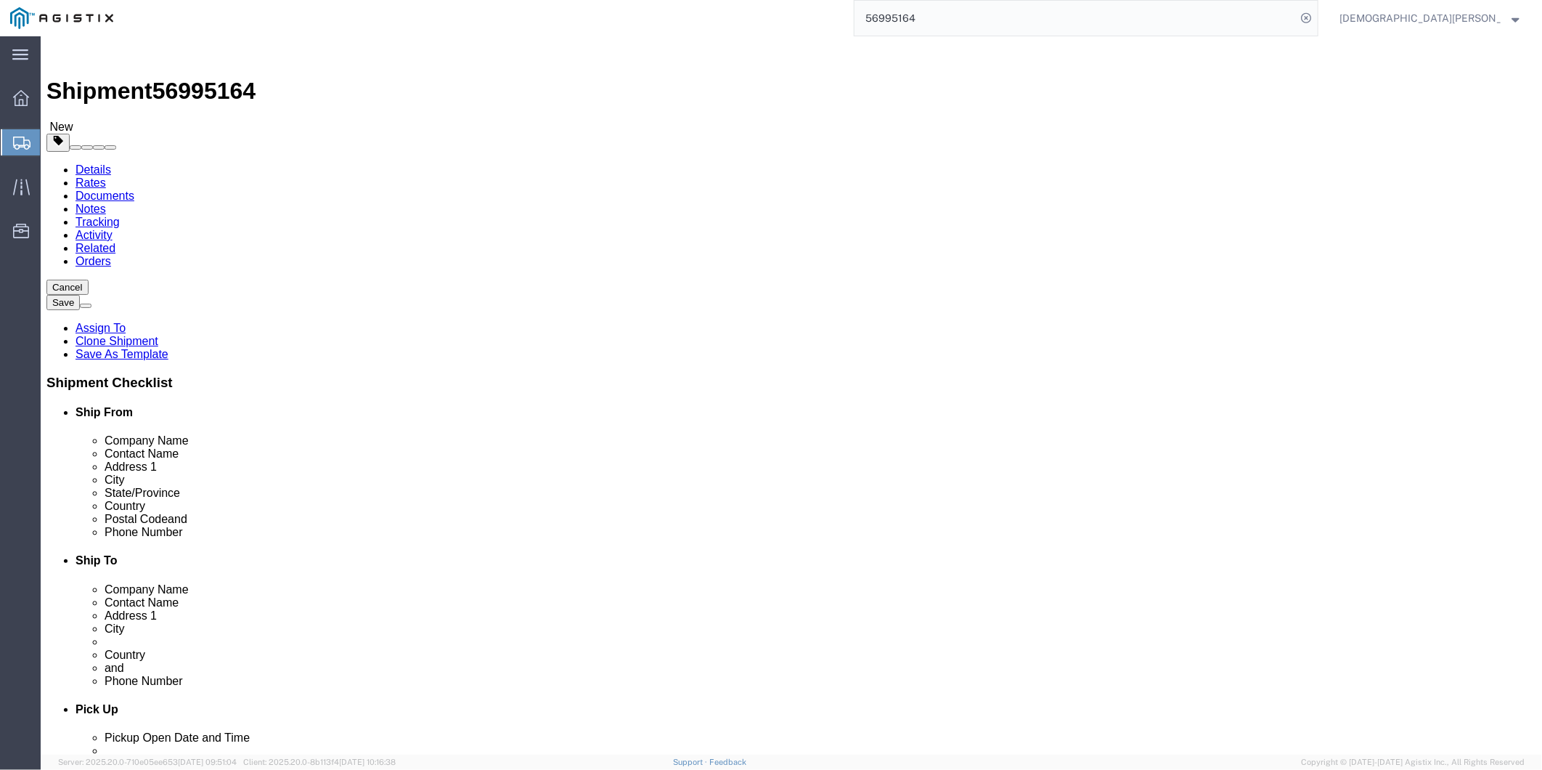
click link "Shipment Information"
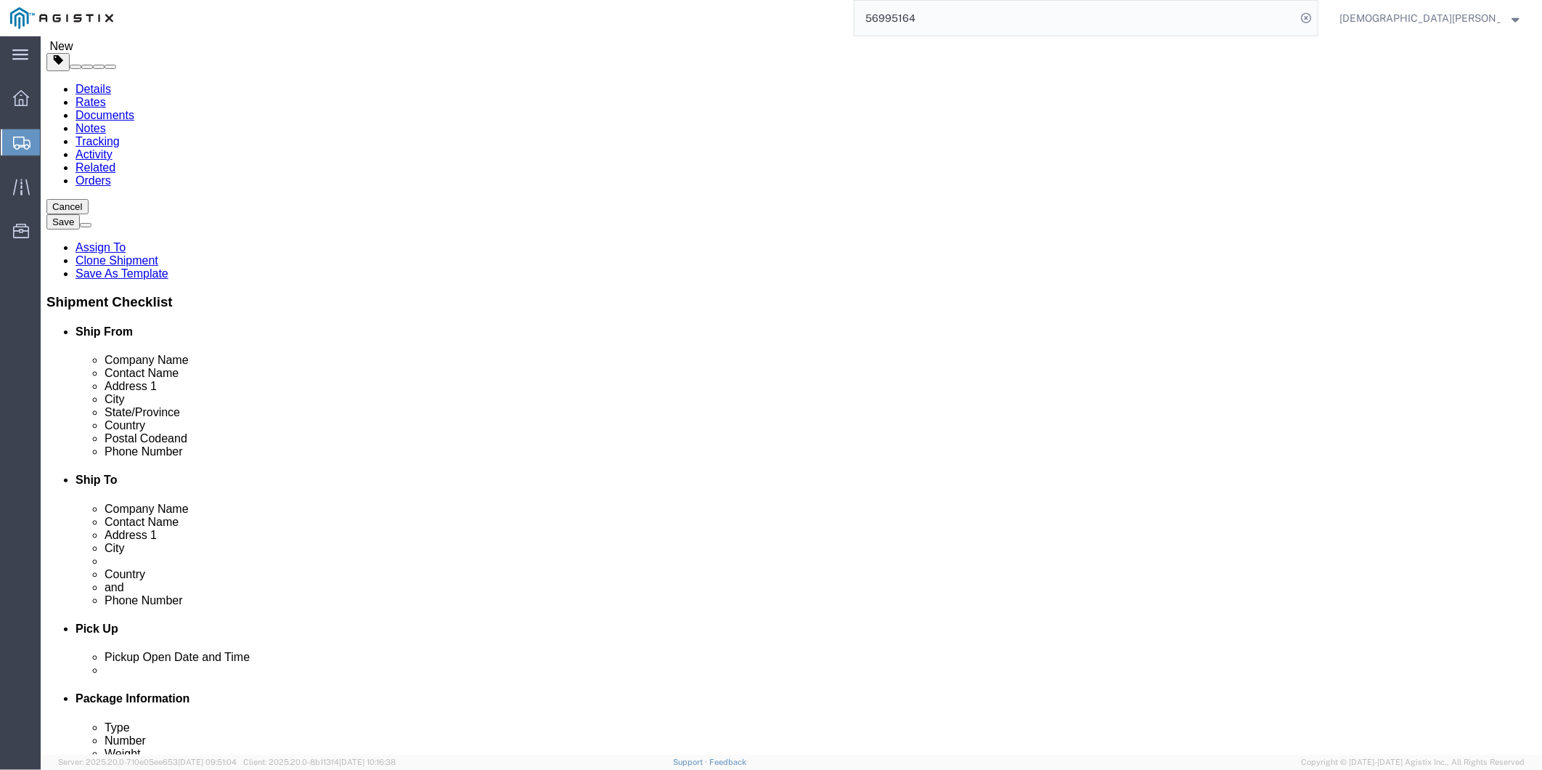
click icon
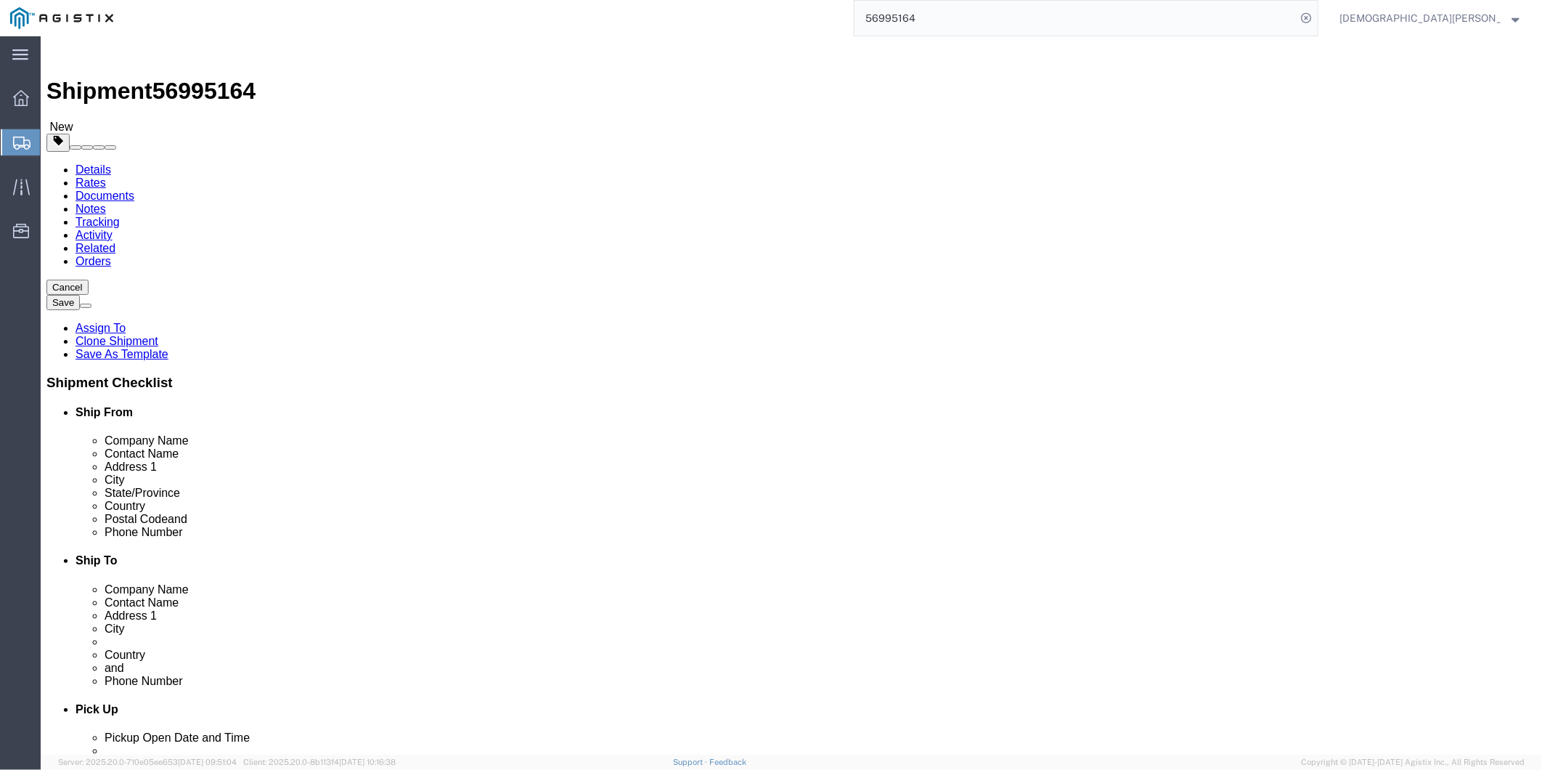
click icon
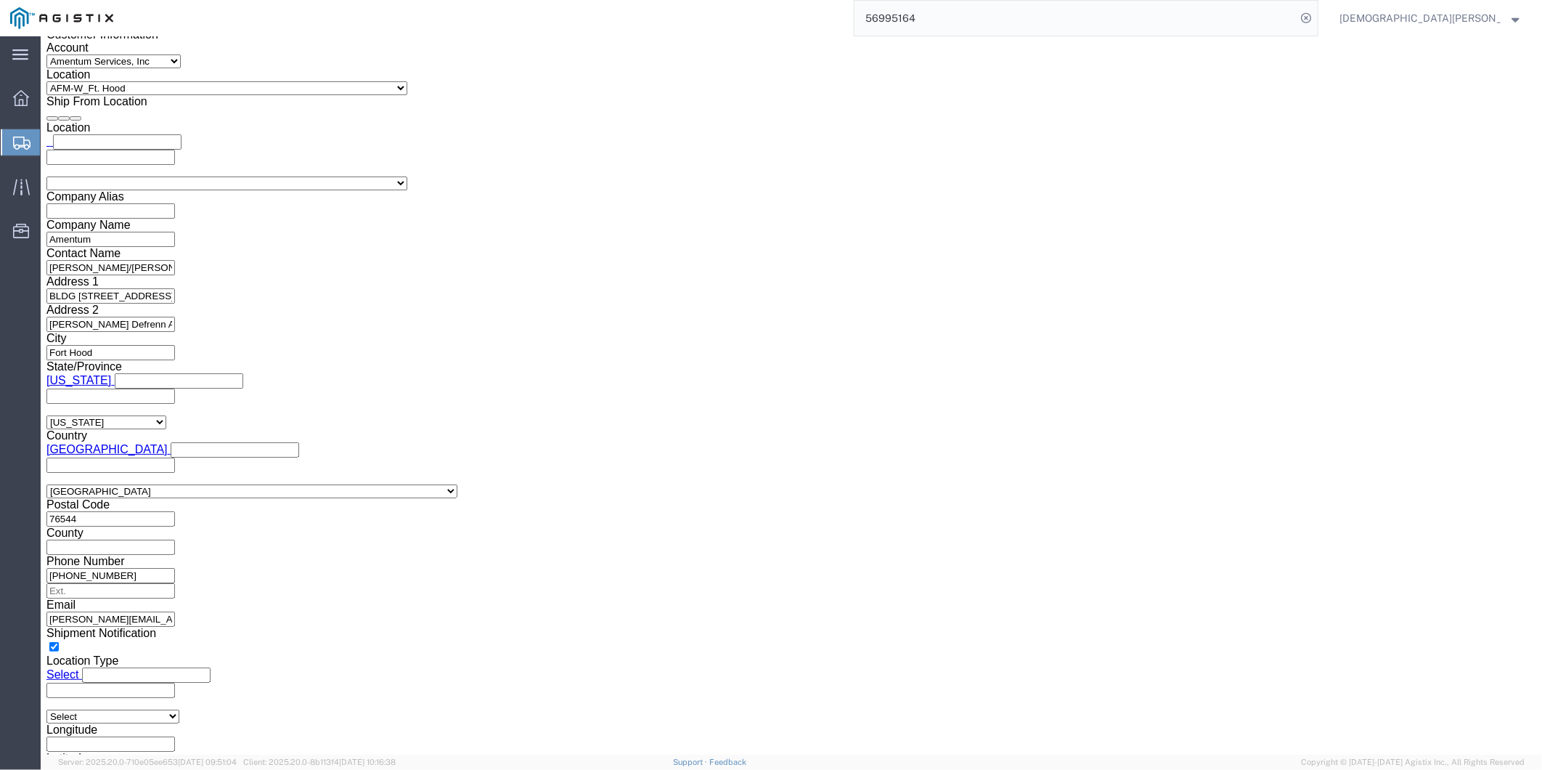
scroll to position [1129, 0]
click div "EEI Information Select AES-Direct EEI Carrier File EEI EEI Exempt ITN Number Ge…"
paste input "ITN: X20251001372304"
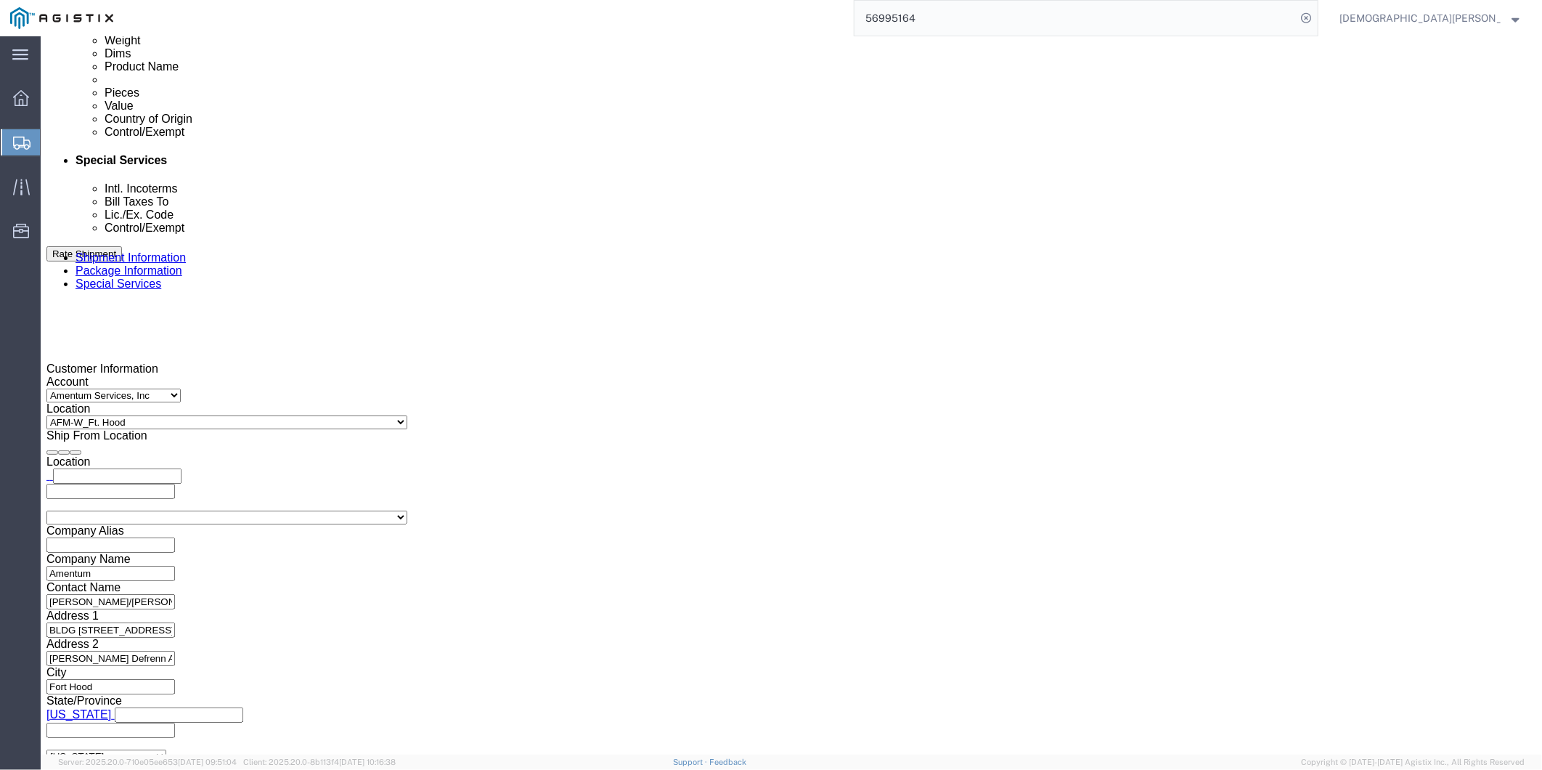
scroll to position [968, 0]
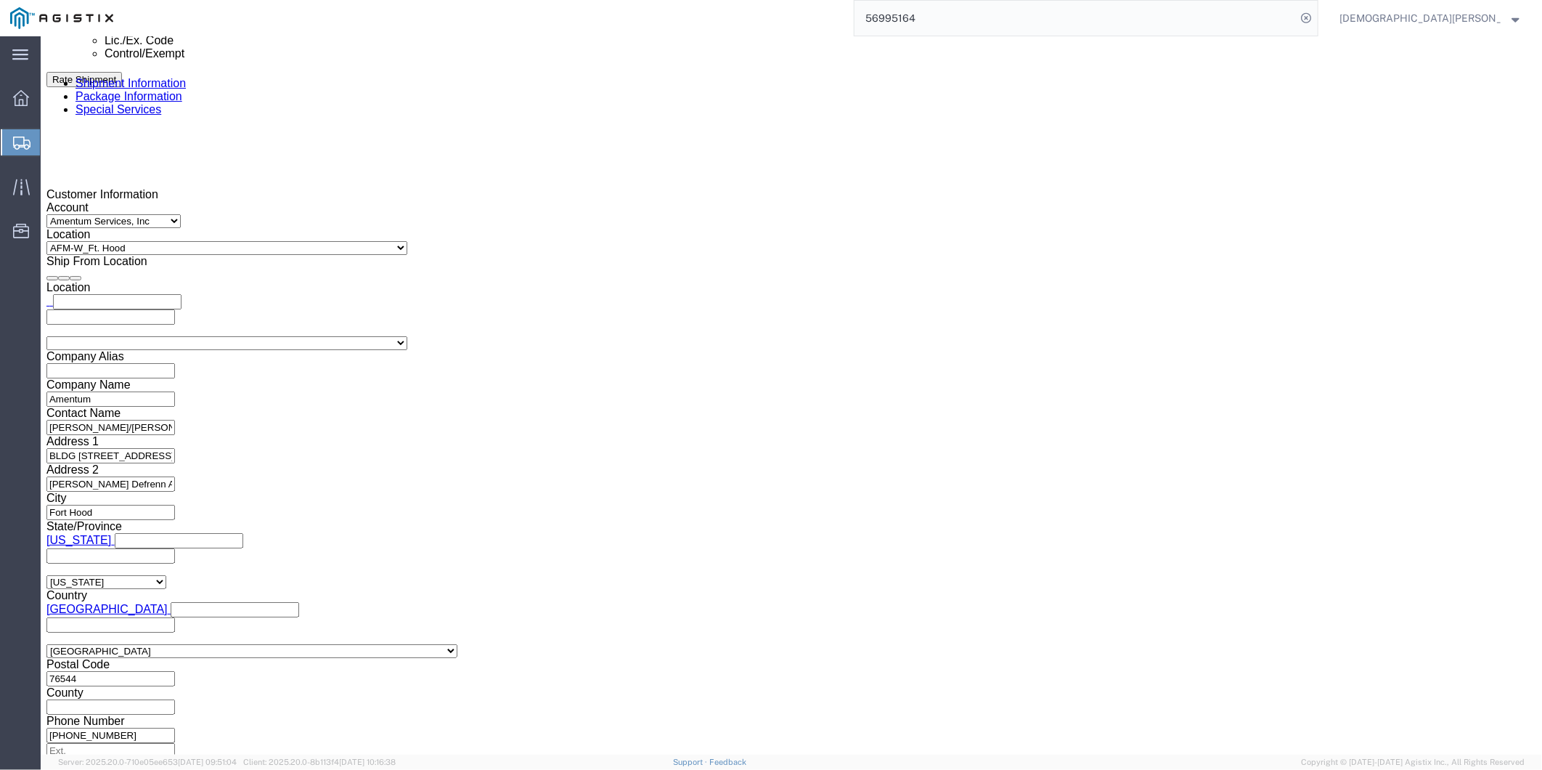
type input "X20251001372304"
click link "Documents"
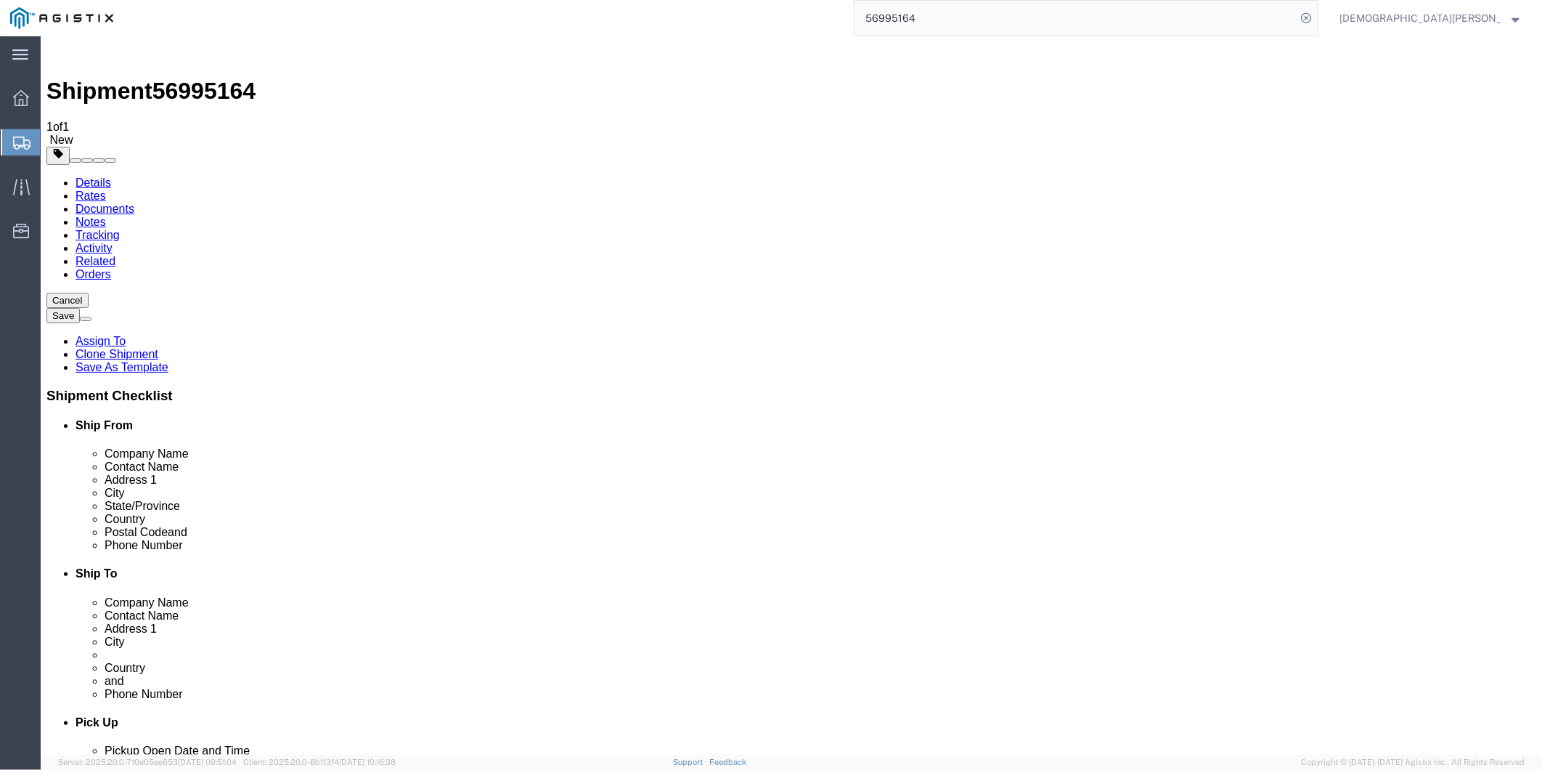
click at [125, 334] on link "Assign To" at bounding box center [100, 340] width 50 height 12
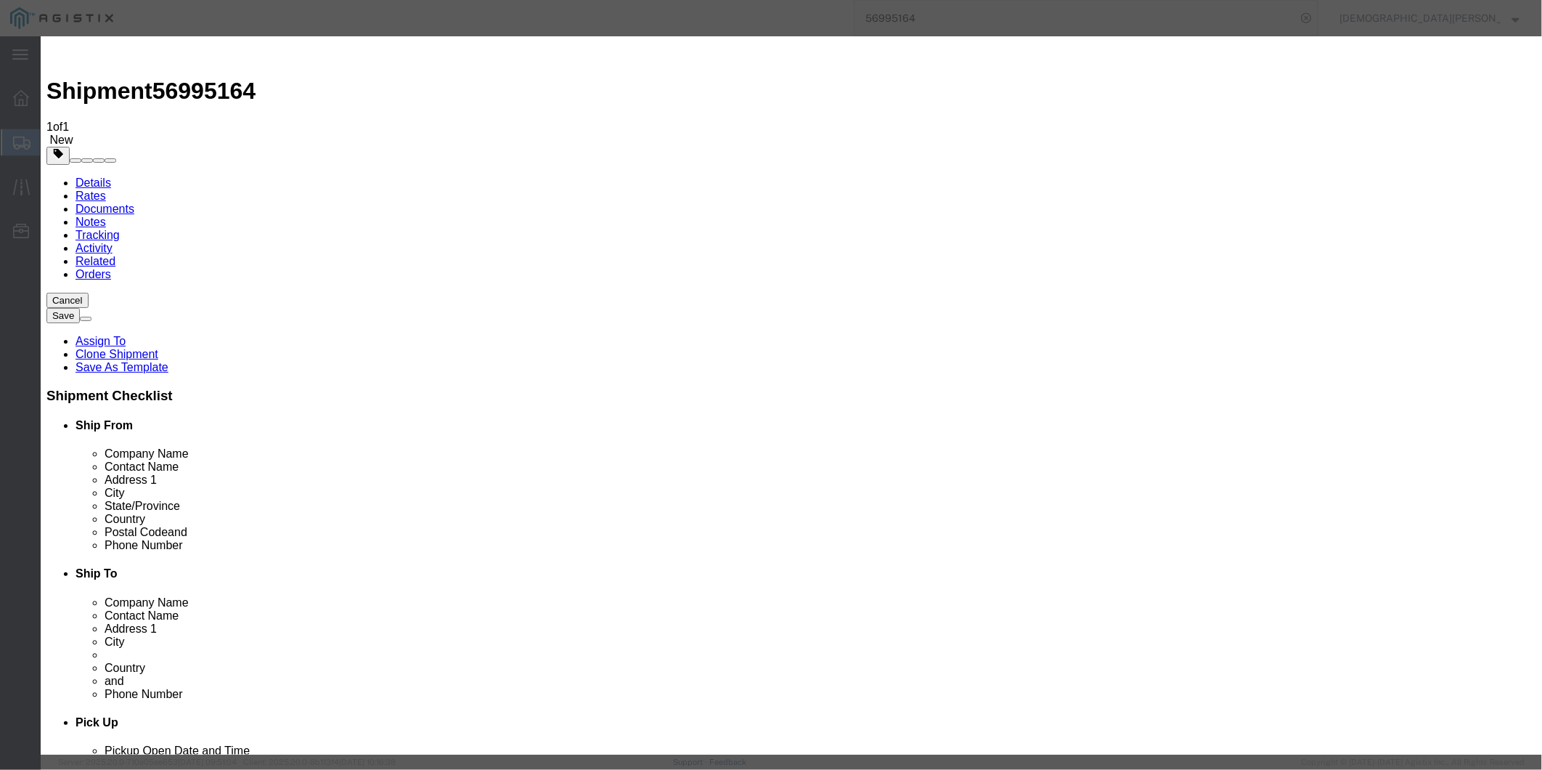
select select "101678"
select select
drag, startPoint x: 798, startPoint y: 182, endPoint x: 751, endPoint y: 142, distance: 61.3
type input "TMSup"
select select "51622"
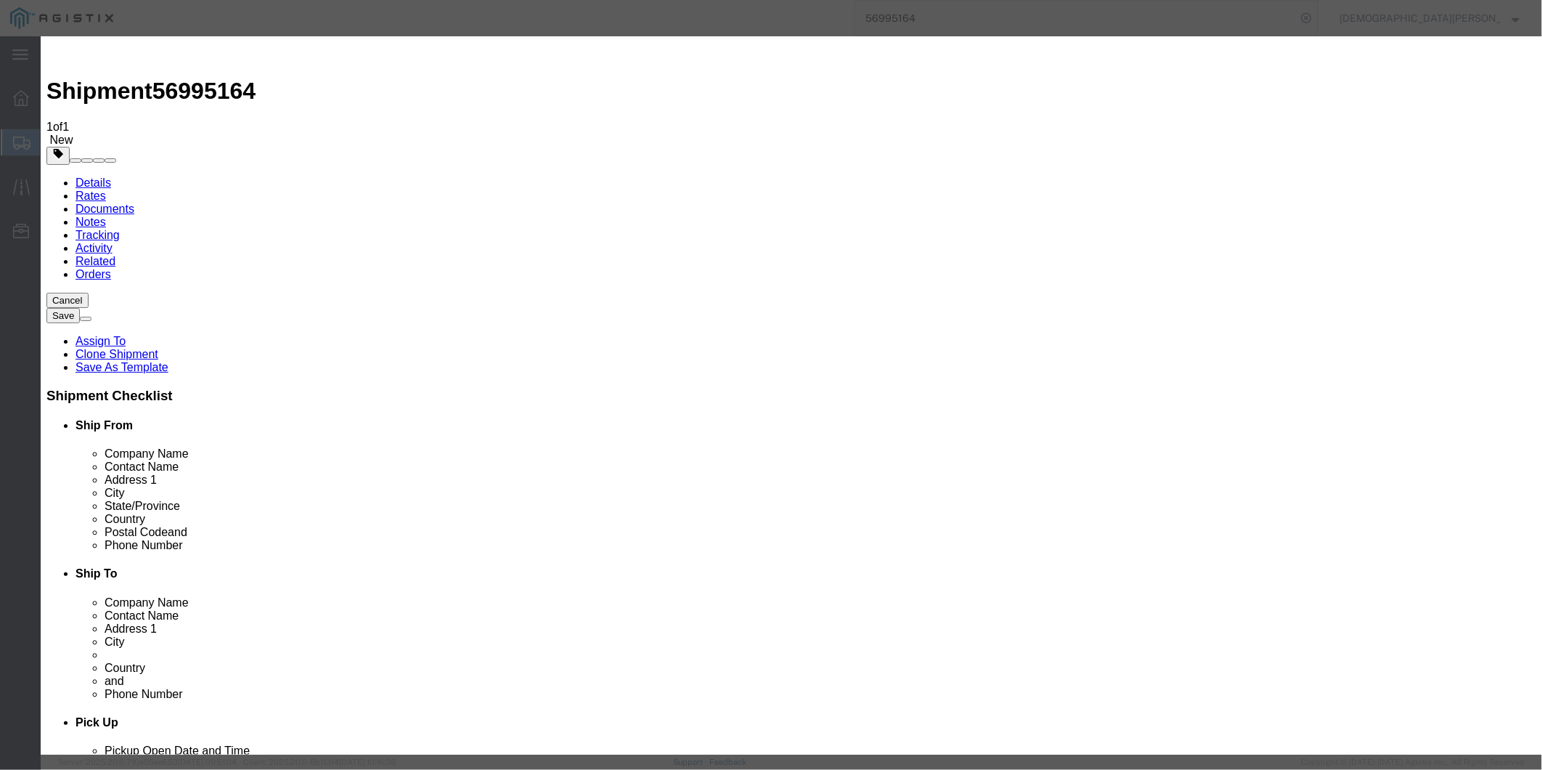
paste textarea "ITN: X20251001372304"
type textarea "ITN: X20251001372304"
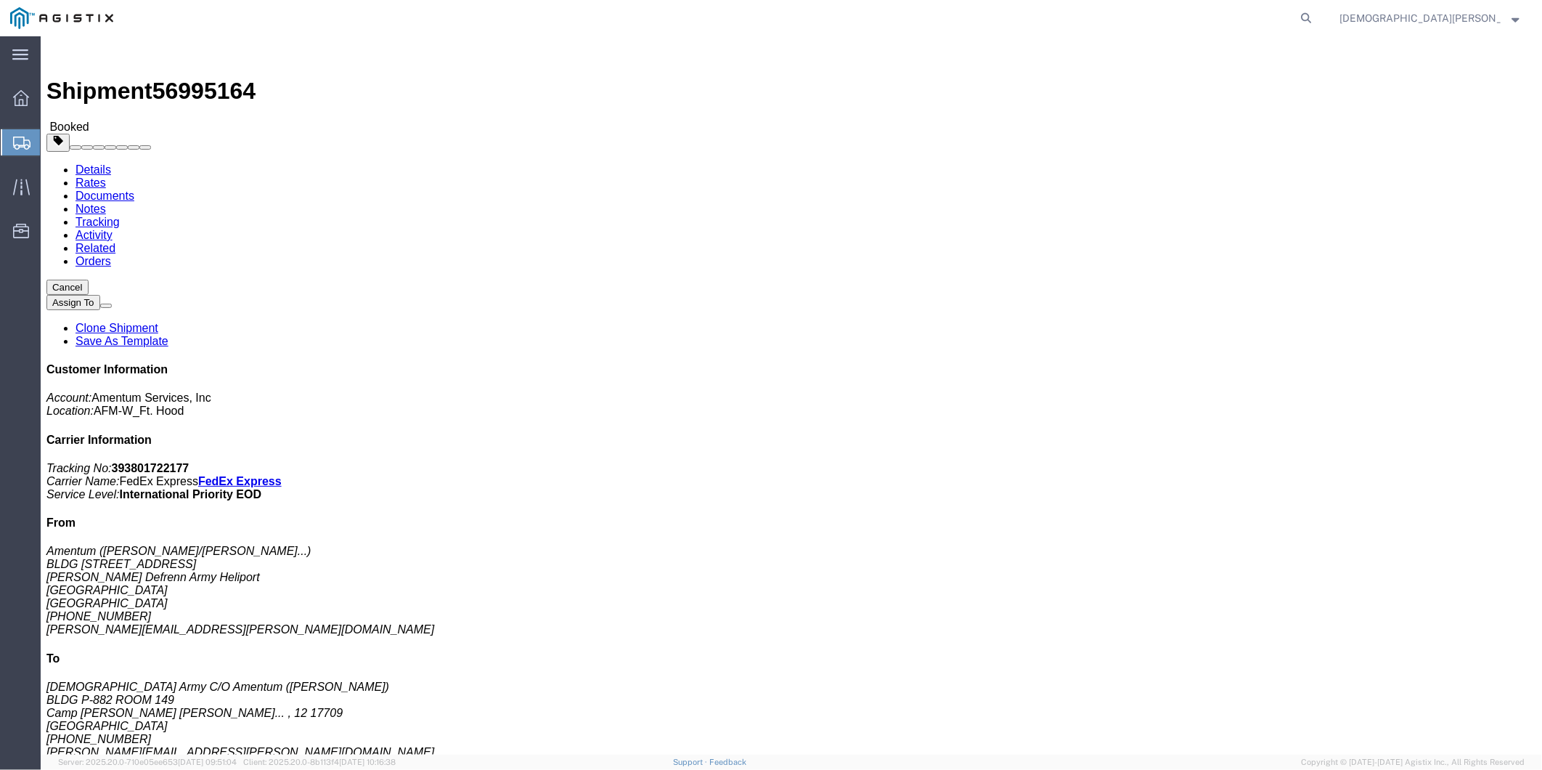
click link "Documents"
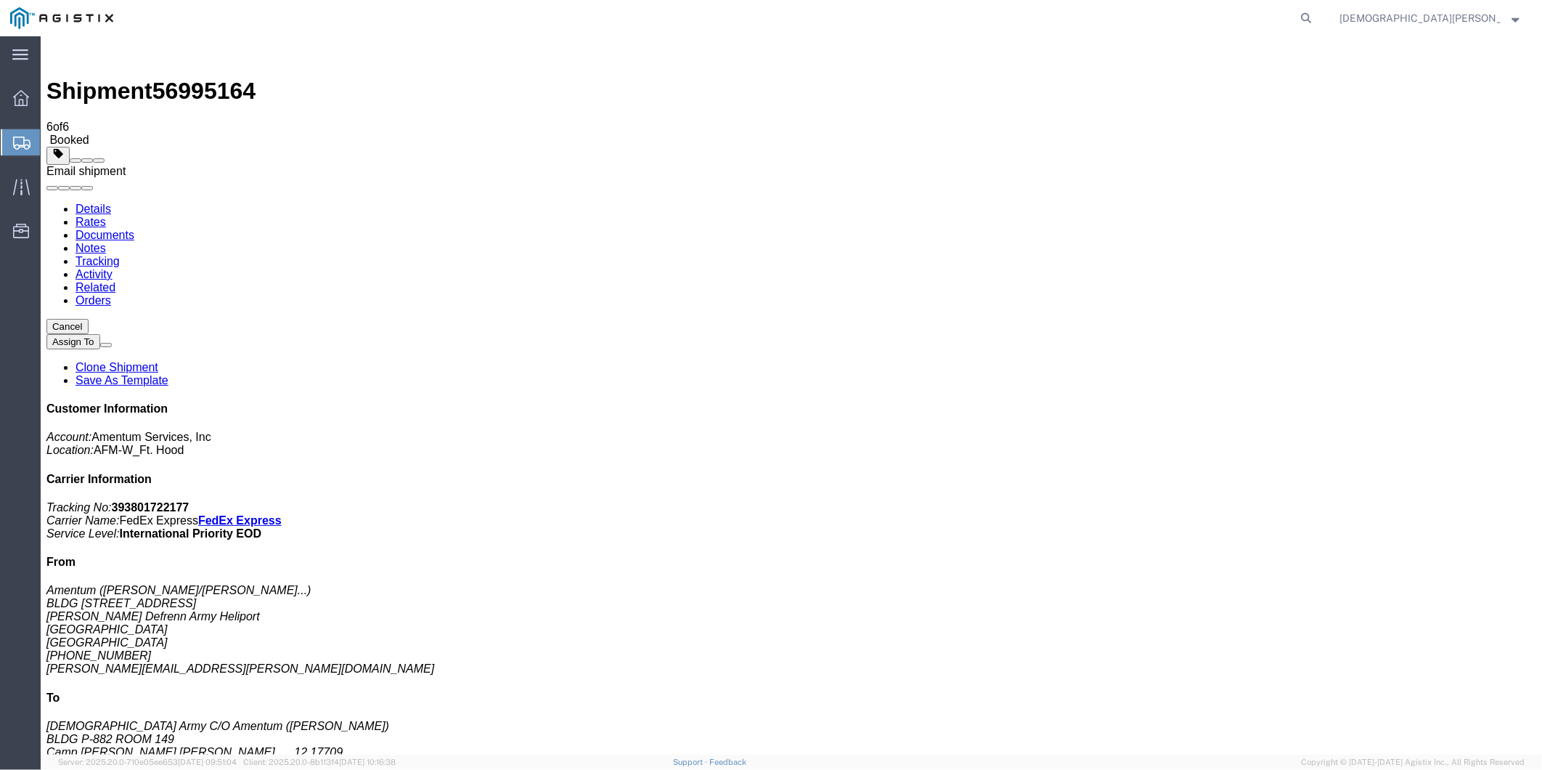
click at [98, 160] on span at bounding box center [98, 160] width 0 height 0
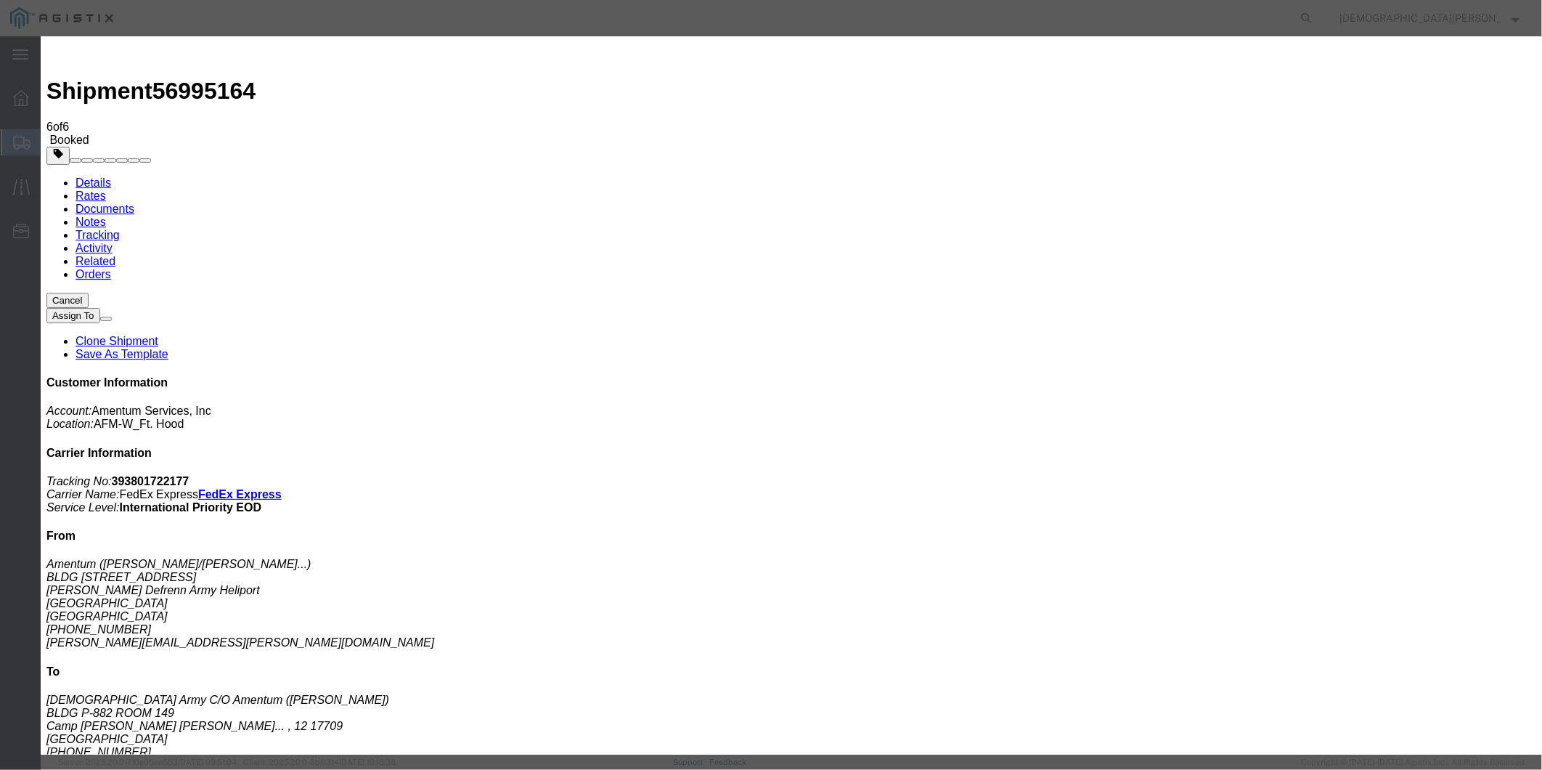
type textarea "AES ONLY FILE"
type input "Amentum@craneww.com"
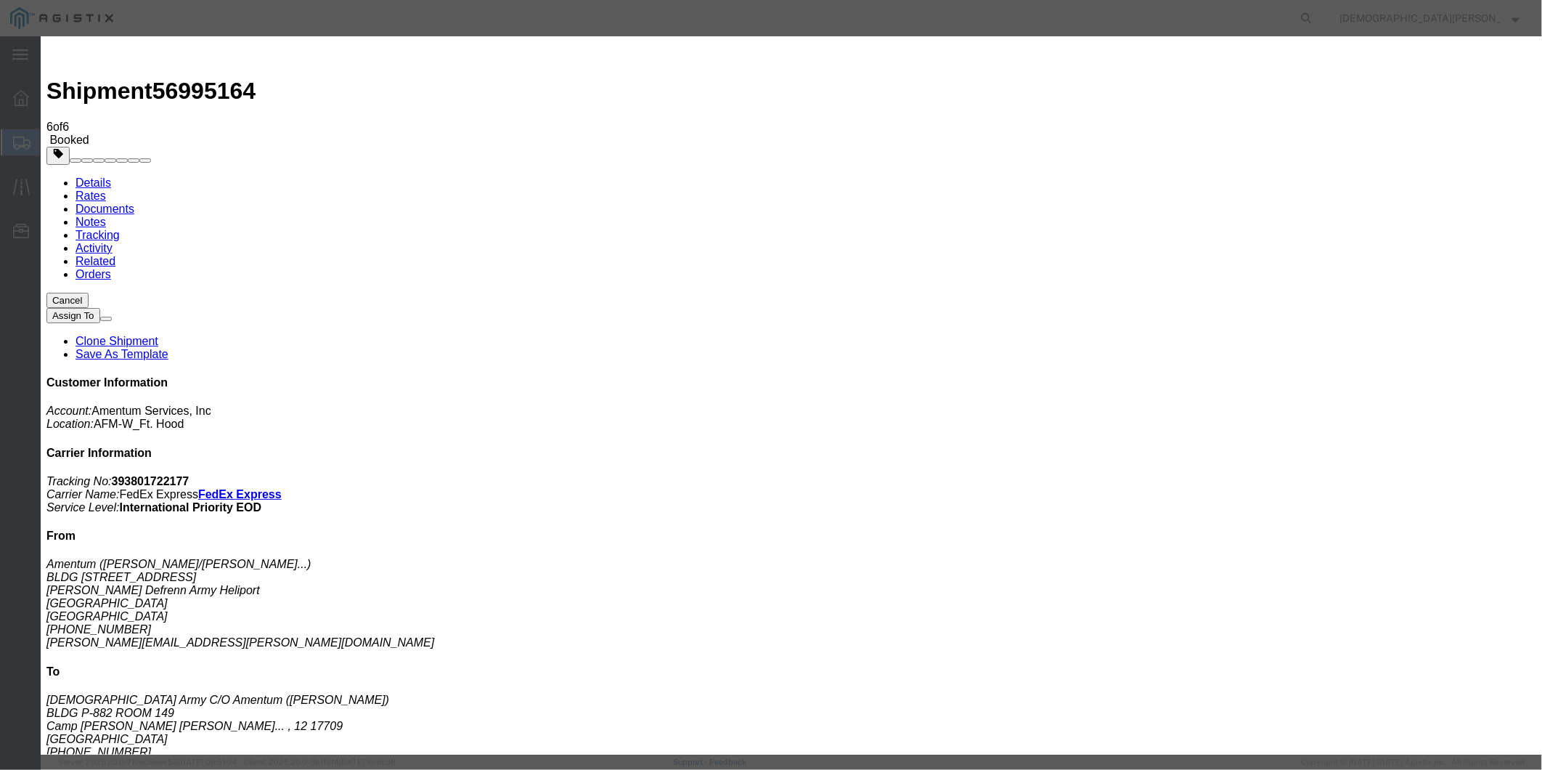
checkbox input "true"
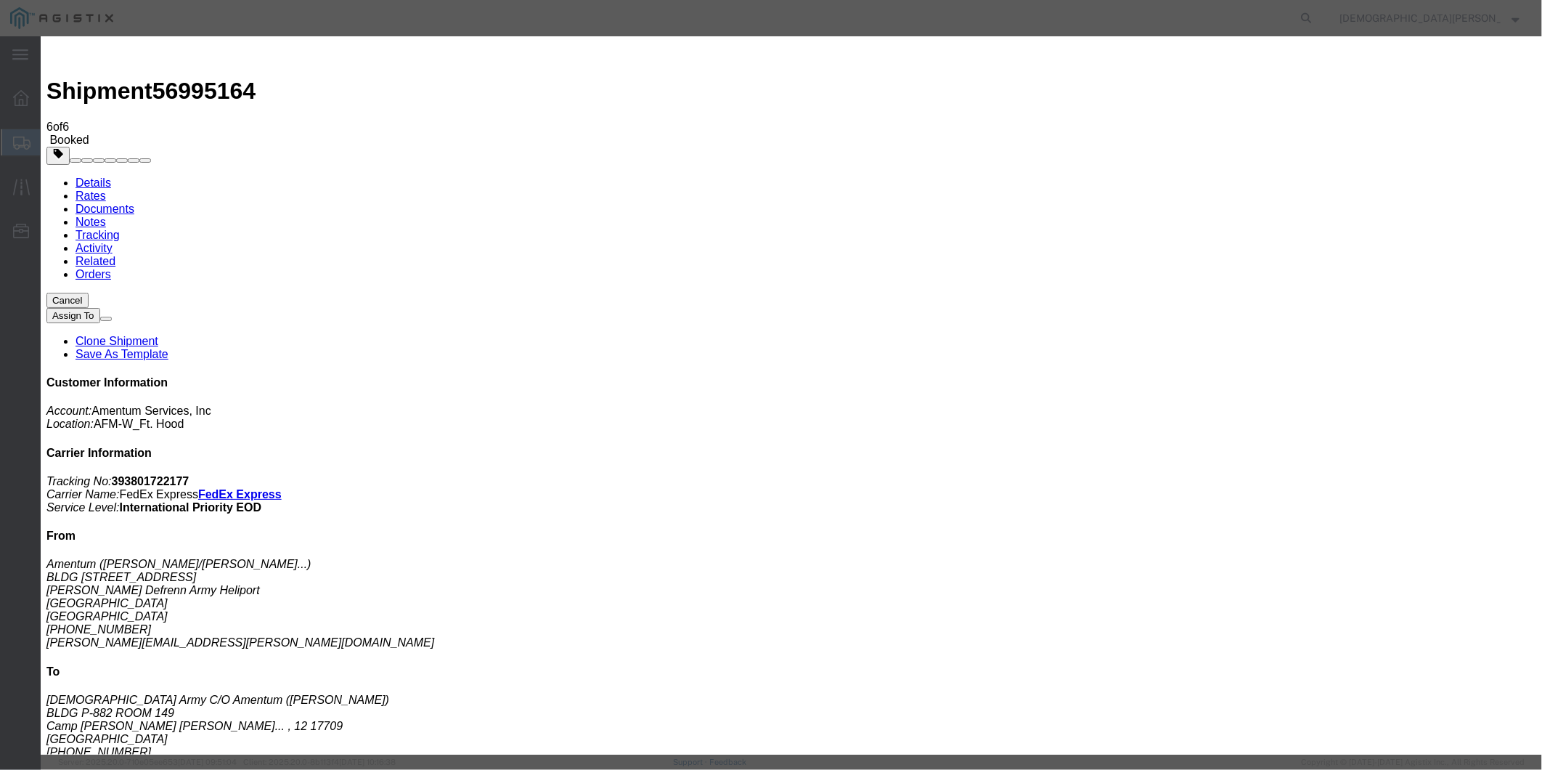
checkbox input "true"
